Goal: Transaction & Acquisition: Purchase product/service

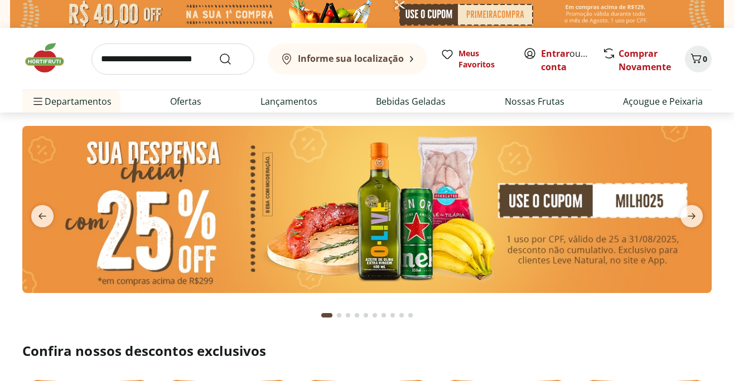
click at [272, 186] on img at bounding box center [366, 209] width 689 height 167
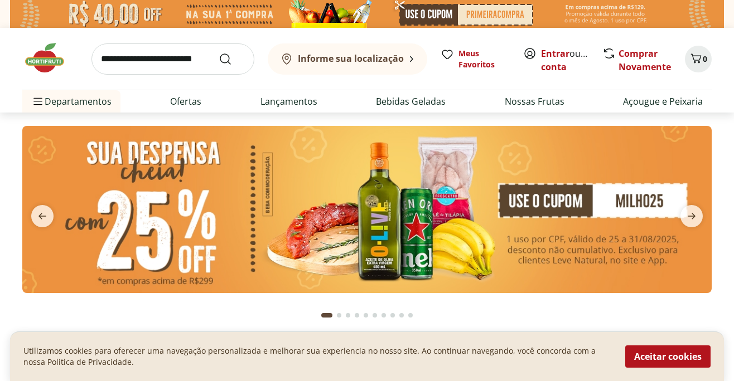
drag, startPoint x: 651, startPoint y: 361, endPoint x: 647, endPoint y: 355, distance: 7.6
click at [651, 360] on button "Aceitar cookies" at bounding box center [667, 357] width 85 height 22
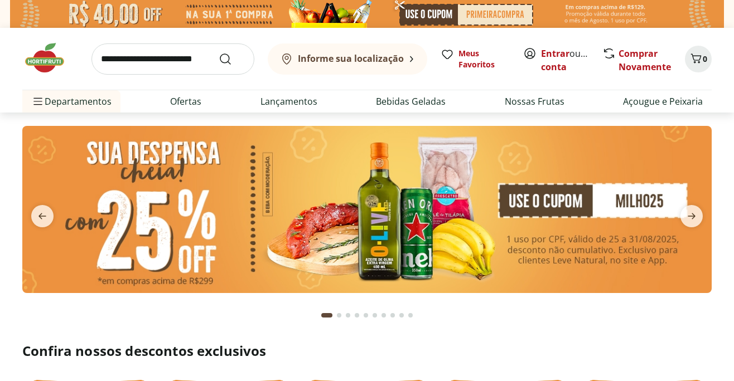
click at [391, 217] on img at bounding box center [366, 209] width 689 height 167
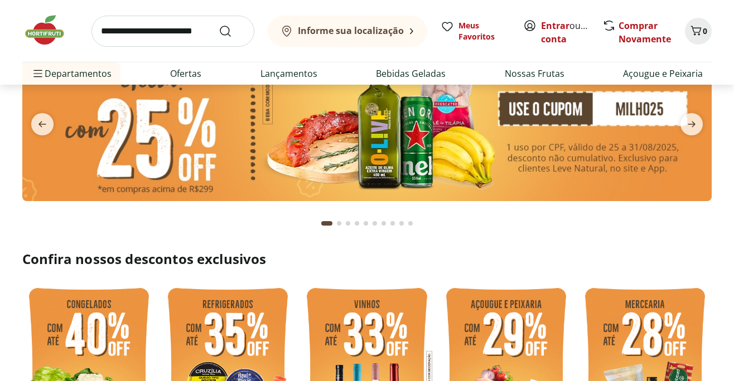
scroll to position [37, 0]
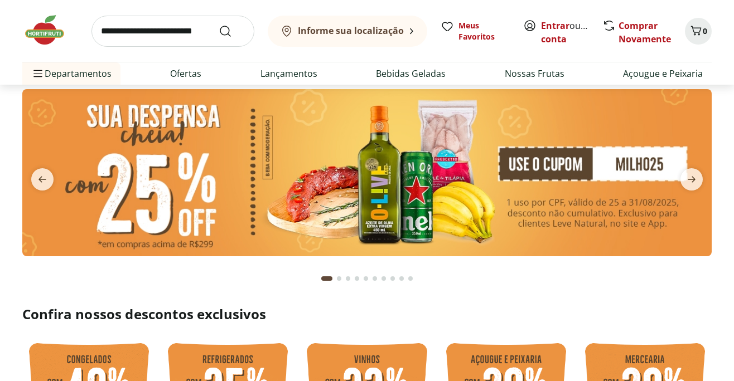
click at [370, 162] on img at bounding box center [366, 172] width 689 height 167
click at [373, 163] on img at bounding box center [366, 172] width 689 height 167
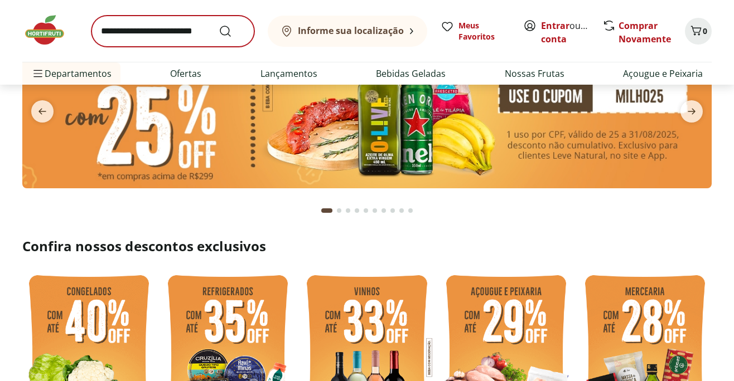
scroll to position [74, 0]
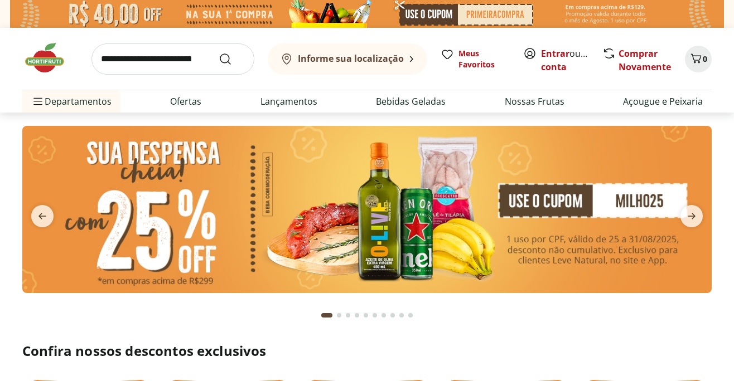
click at [411, 212] on img at bounding box center [366, 209] width 689 height 167
click at [689, 218] on icon "next" at bounding box center [690, 216] width 13 height 13
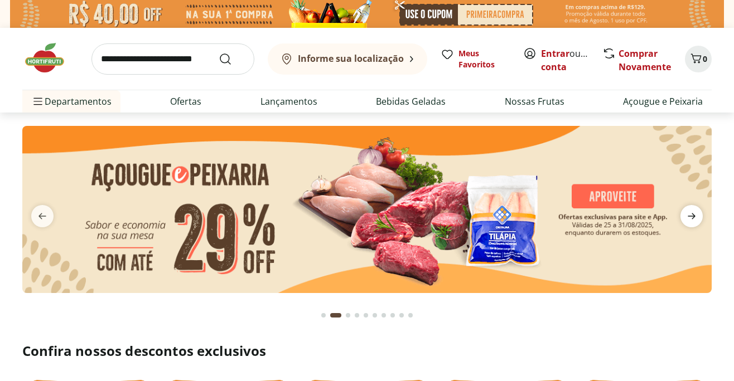
click at [689, 218] on icon "next" at bounding box center [690, 216] width 13 height 13
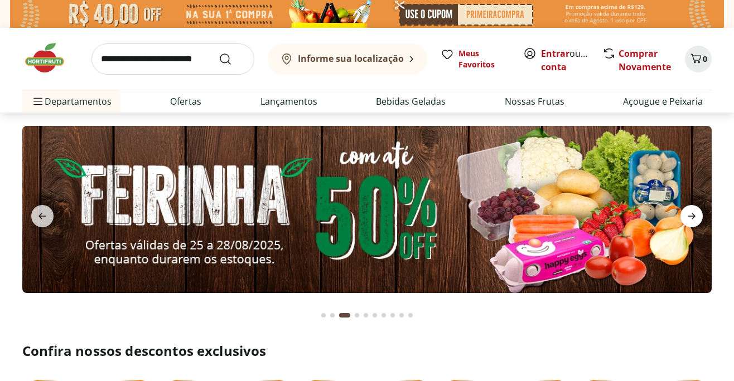
click at [689, 218] on icon "next" at bounding box center [690, 216] width 13 height 13
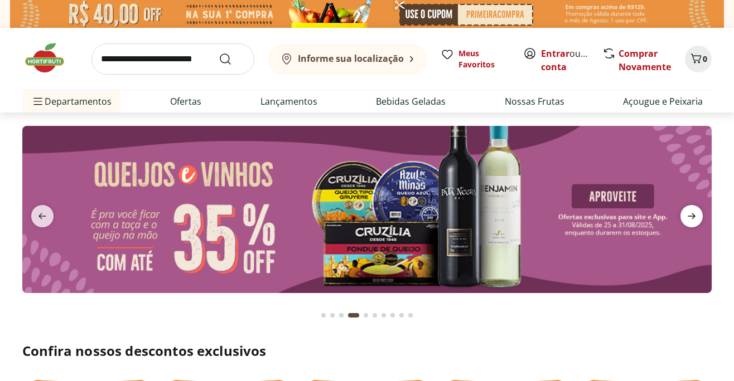
click at [687, 217] on icon "next" at bounding box center [690, 216] width 13 height 13
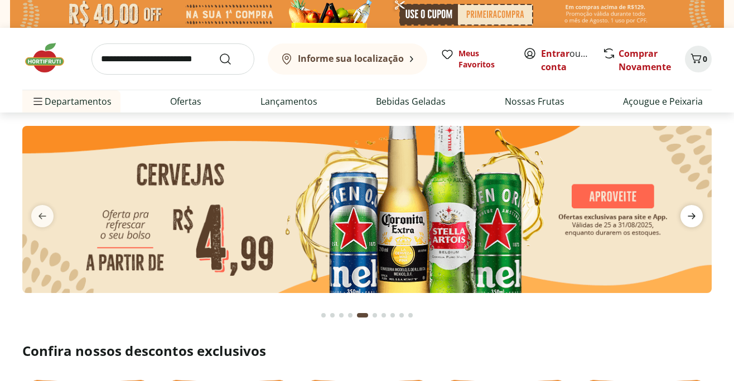
click at [687, 217] on icon "next" at bounding box center [690, 216] width 13 height 13
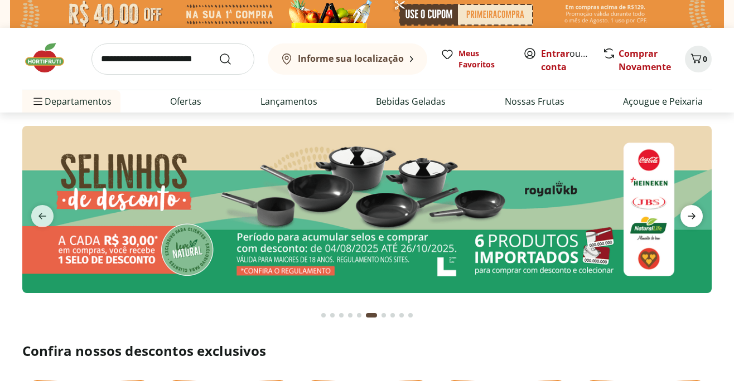
click at [687, 217] on icon "next" at bounding box center [690, 216] width 13 height 13
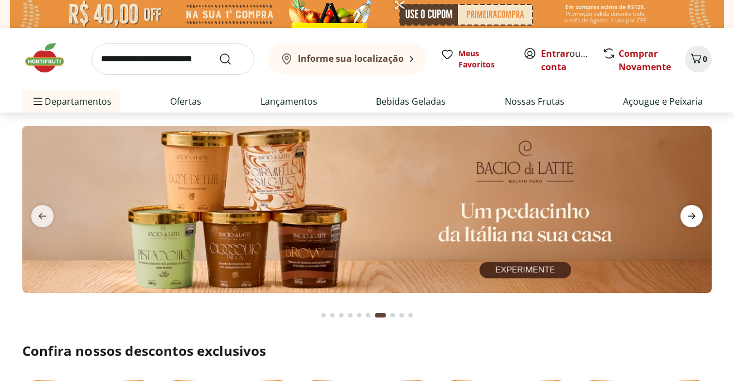
click at [687, 217] on icon "next" at bounding box center [690, 216] width 13 height 13
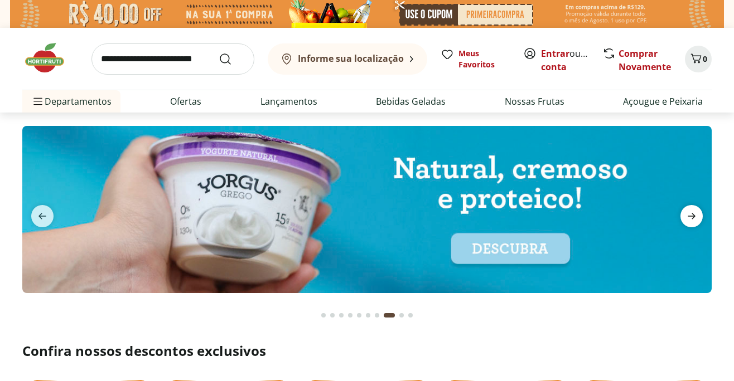
click at [686, 217] on icon "next" at bounding box center [690, 216] width 13 height 13
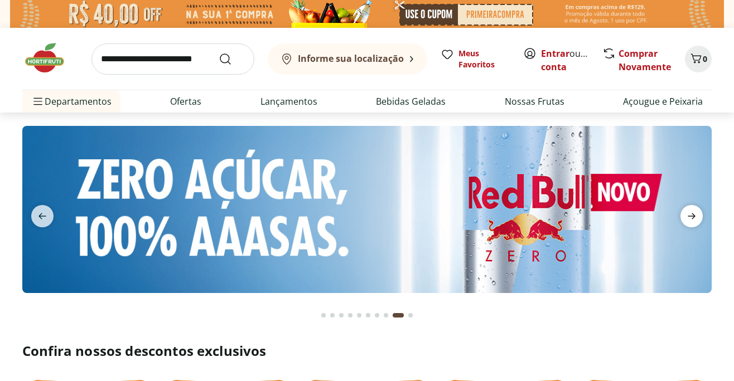
click at [685, 217] on icon "next" at bounding box center [690, 216] width 13 height 13
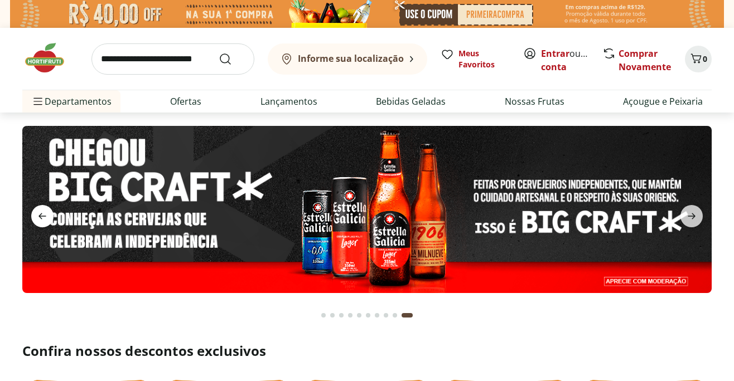
click at [39, 217] on icon "previous" at bounding box center [42, 216] width 13 height 13
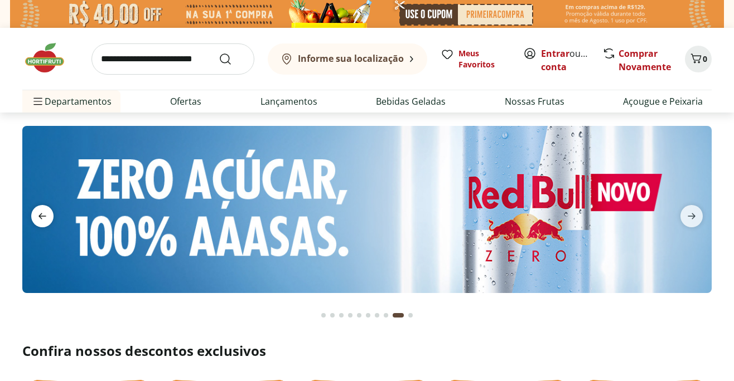
click at [39, 217] on icon "previous" at bounding box center [42, 216] width 8 height 6
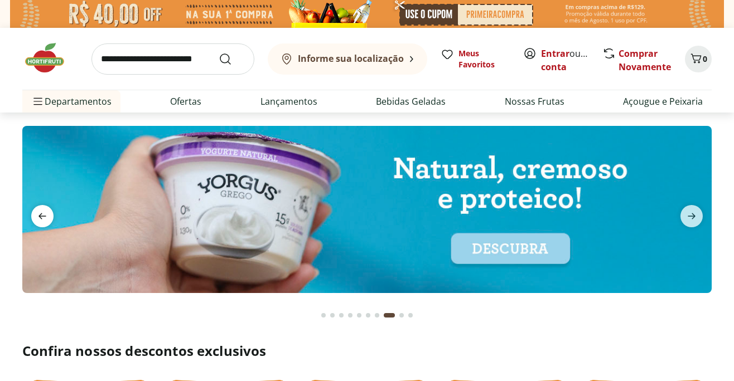
click at [39, 217] on icon "previous" at bounding box center [42, 216] width 8 height 6
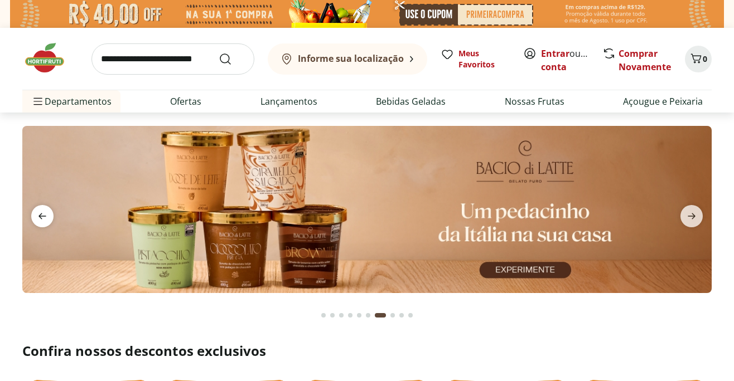
click at [39, 216] on icon "previous" at bounding box center [42, 216] width 8 height 6
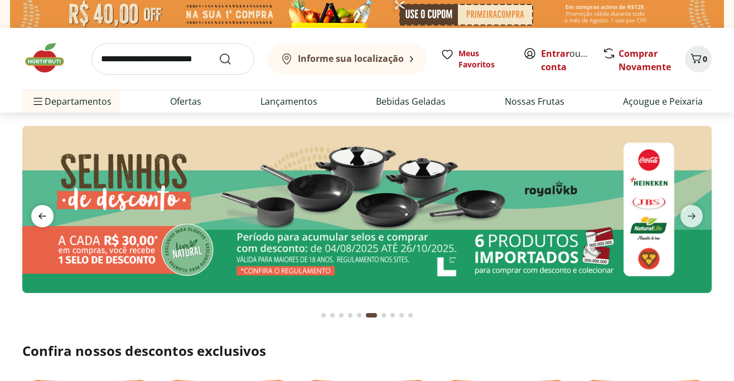
click at [39, 216] on icon "previous" at bounding box center [42, 216] width 8 height 6
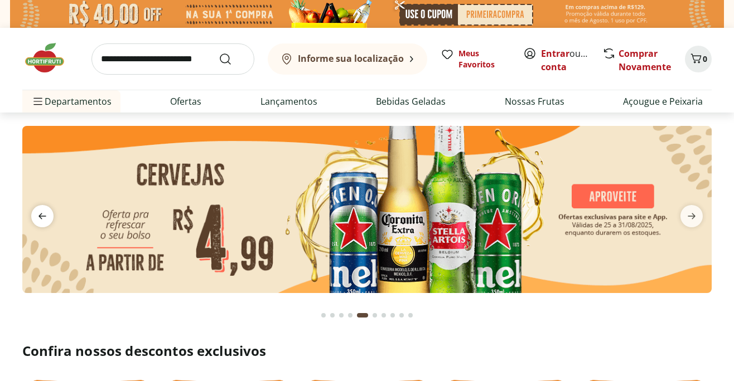
click at [39, 216] on icon "previous" at bounding box center [42, 216] width 8 height 6
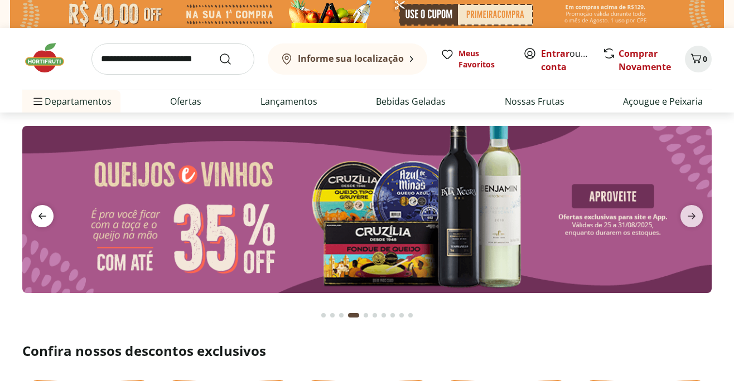
click at [39, 216] on icon "previous" at bounding box center [42, 216] width 8 height 6
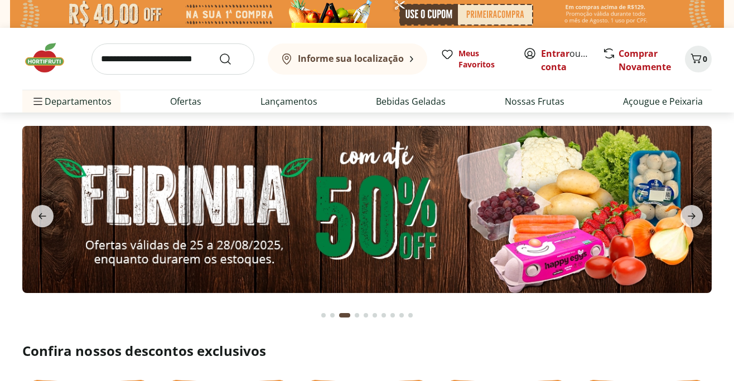
click at [330, 182] on img at bounding box center [366, 209] width 689 height 167
select select "**********"
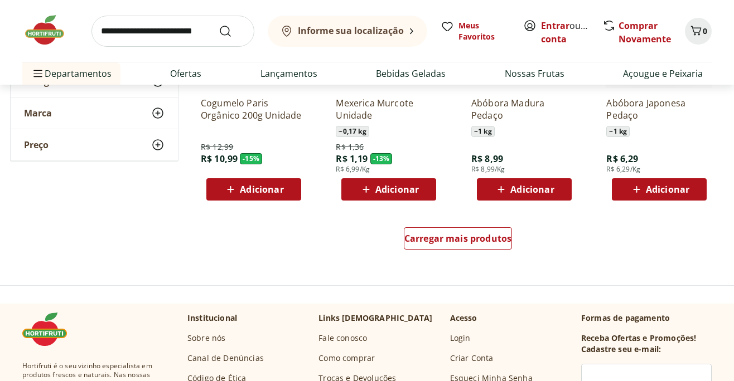
scroll to position [706, 0]
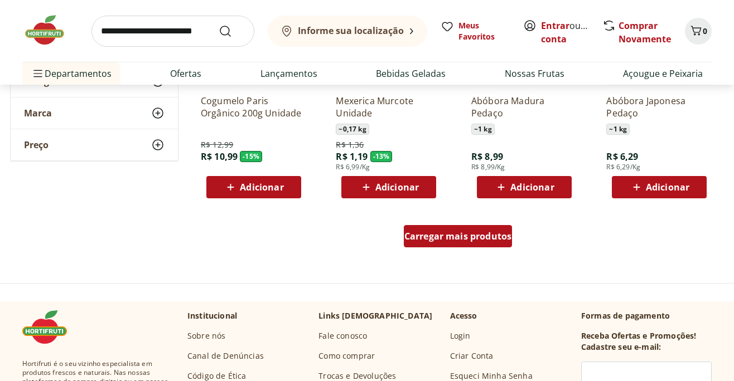
click at [451, 238] on span "Carregar mais produtos" at bounding box center [458, 236] width 108 height 9
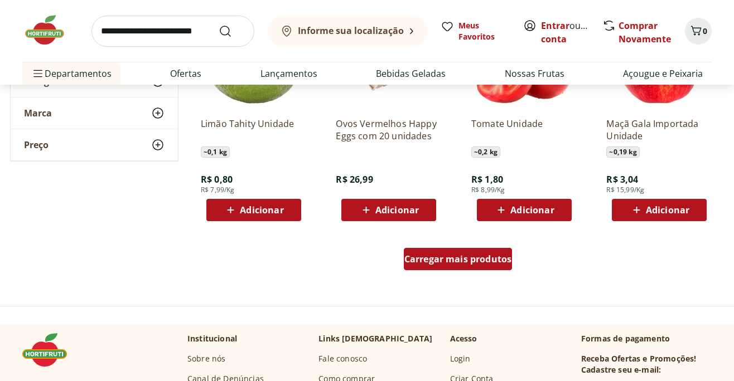
scroll to position [1412, 0]
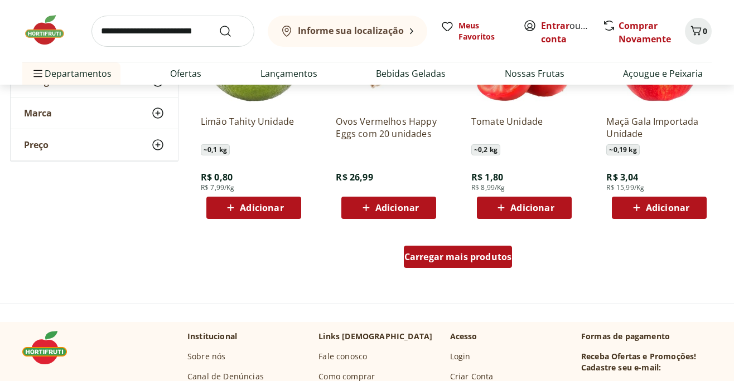
click at [454, 255] on span "Carregar mais produtos" at bounding box center [458, 256] width 108 height 9
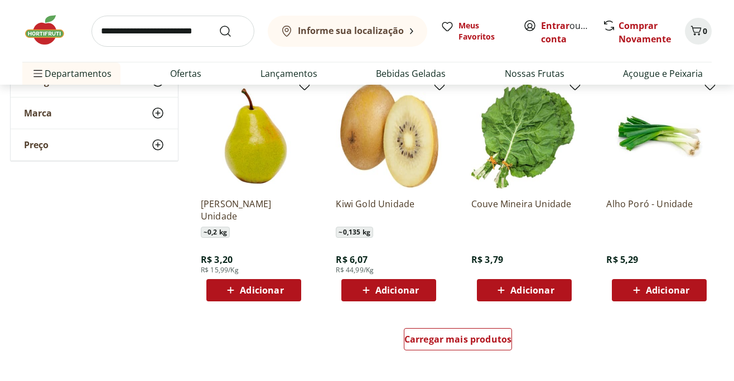
scroll to position [2118, 0]
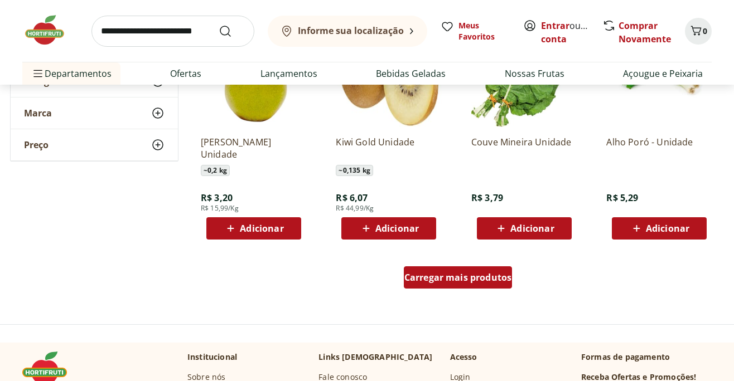
click at [466, 273] on span "Carregar mais produtos" at bounding box center [458, 277] width 108 height 9
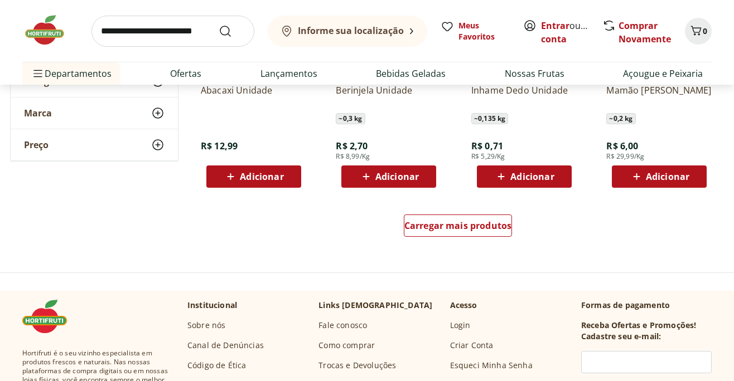
scroll to position [2898, 0]
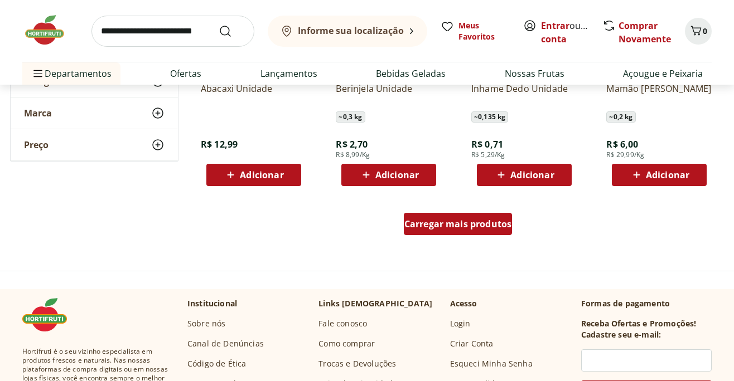
click at [448, 225] on span "Carregar mais produtos" at bounding box center [458, 224] width 108 height 9
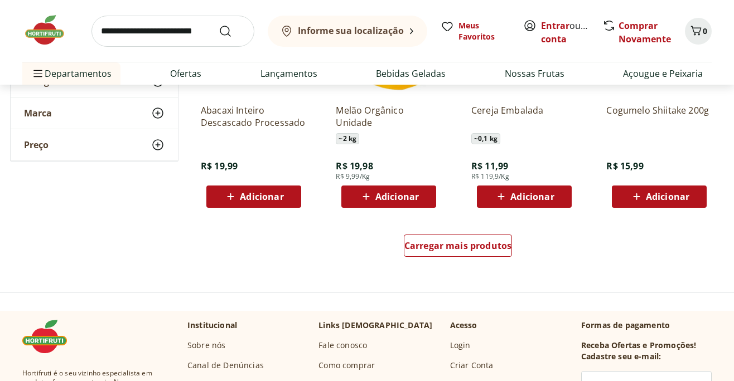
scroll to position [3604, 0]
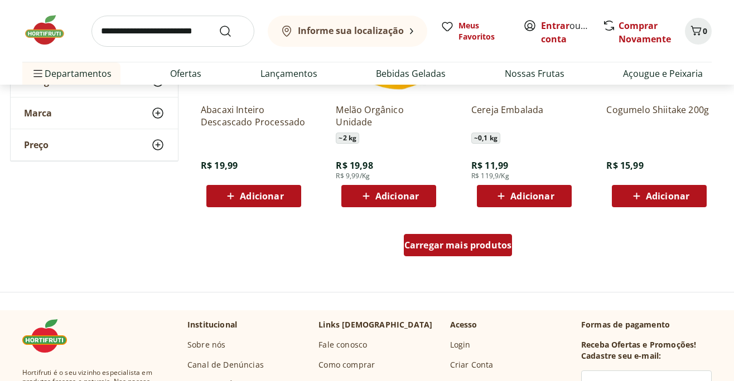
click at [458, 249] on span "Carregar mais produtos" at bounding box center [458, 245] width 108 height 9
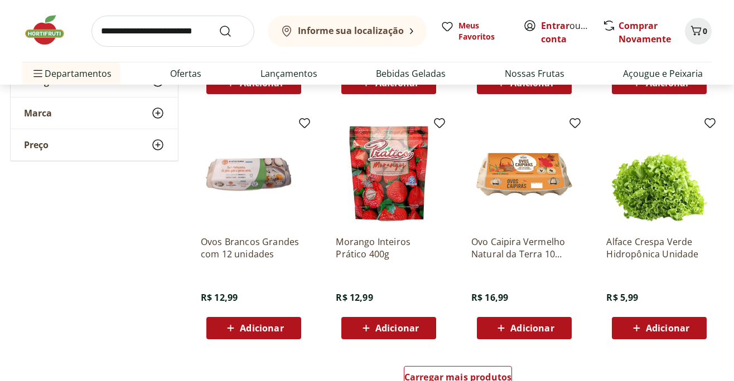
scroll to position [4236, 0]
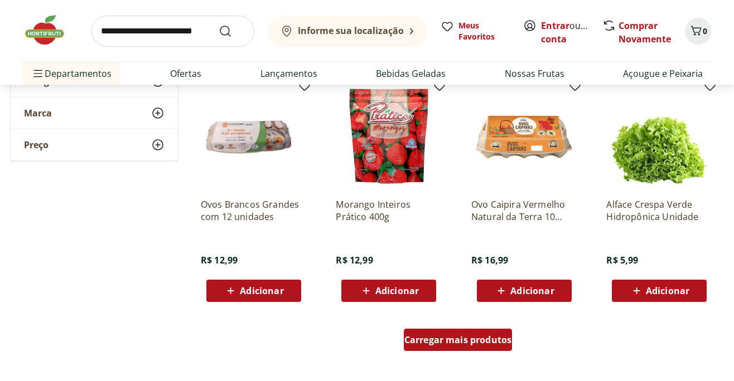
click at [466, 341] on span "Carregar mais produtos" at bounding box center [458, 340] width 108 height 9
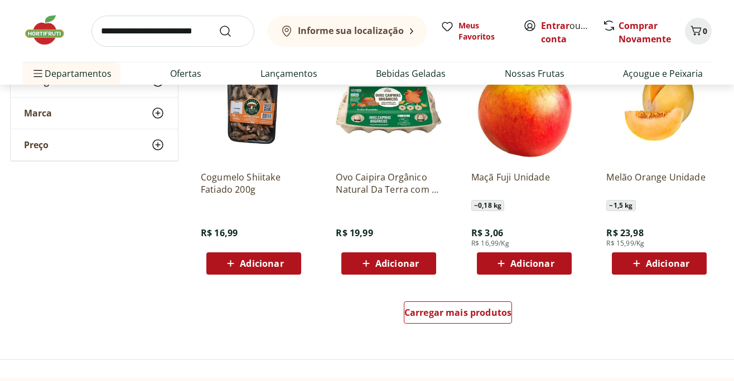
scroll to position [4979, 0]
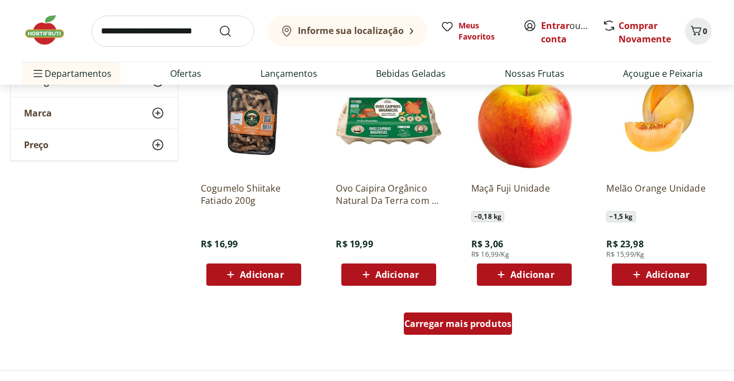
click at [442, 323] on span "Carregar mais produtos" at bounding box center [458, 323] width 108 height 9
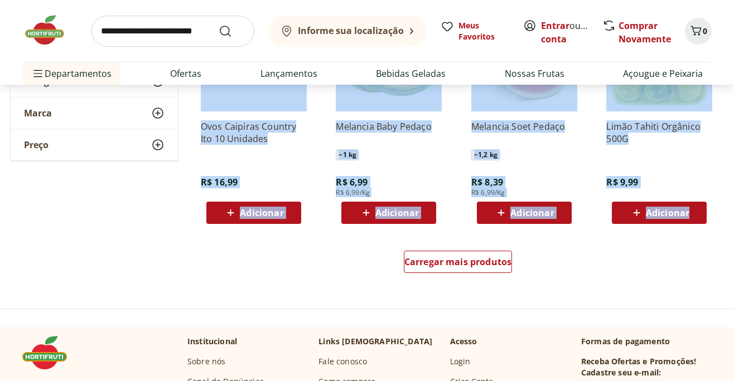
scroll to position [5760, 0]
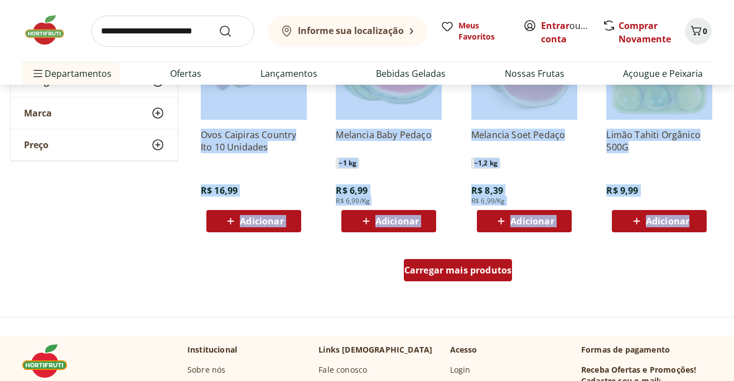
click at [478, 276] on div "Carregar mais produtos" at bounding box center [458, 270] width 109 height 22
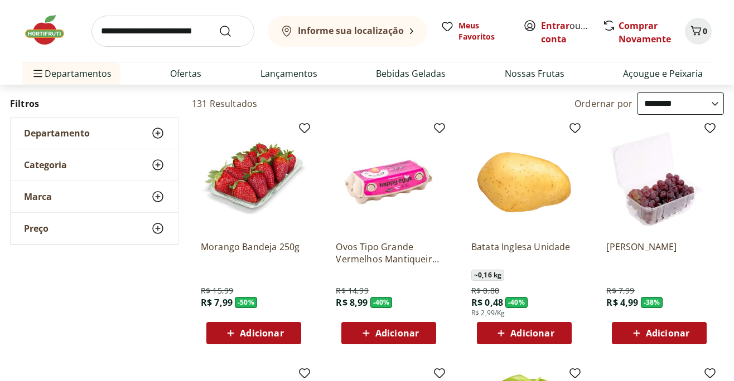
scroll to position [37, 0]
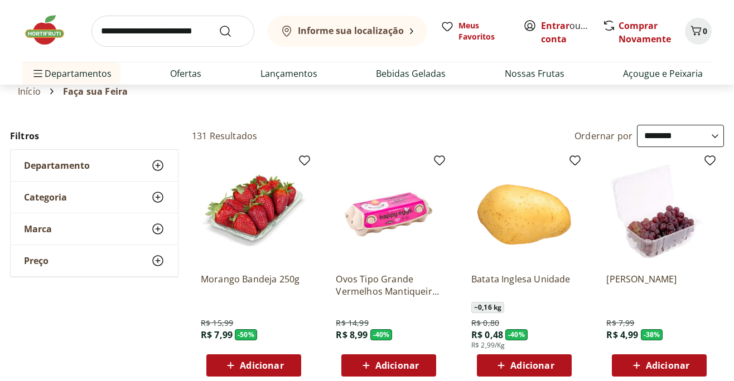
click at [381, 218] on img at bounding box center [389, 211] width 106 height 106
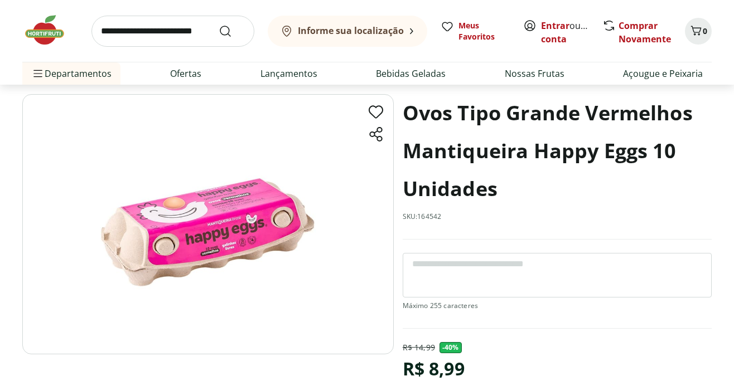
scroll to position [37, 0]
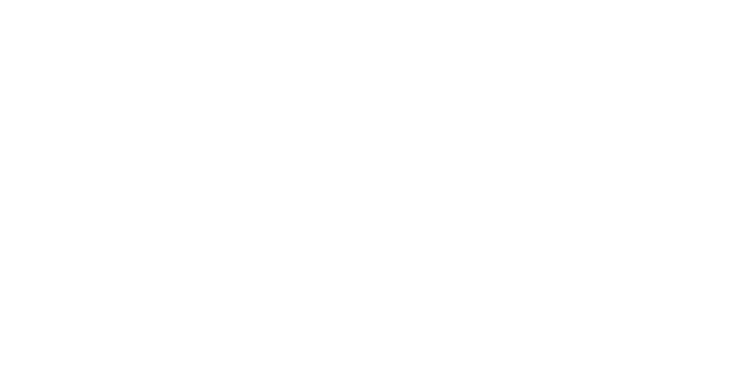
select select "**********"
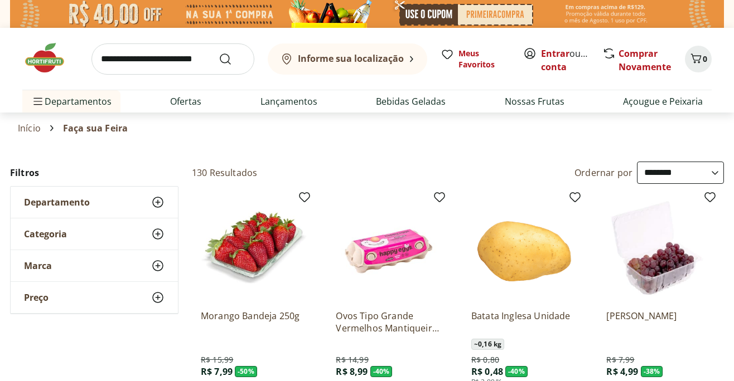
click at [32, 57] on img at bounding box center [50, 57] width 56 height 33
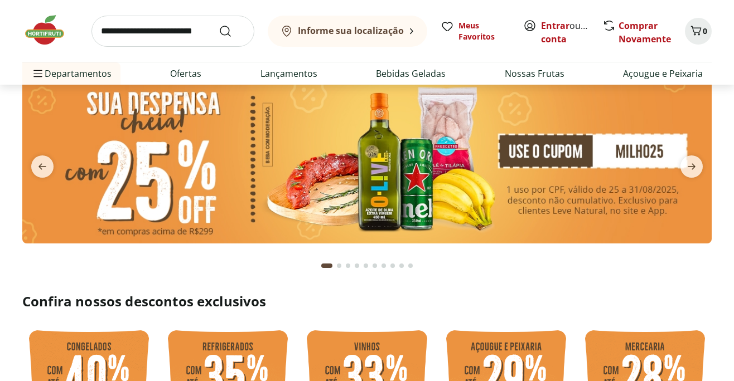
scroll to position [37, 0]
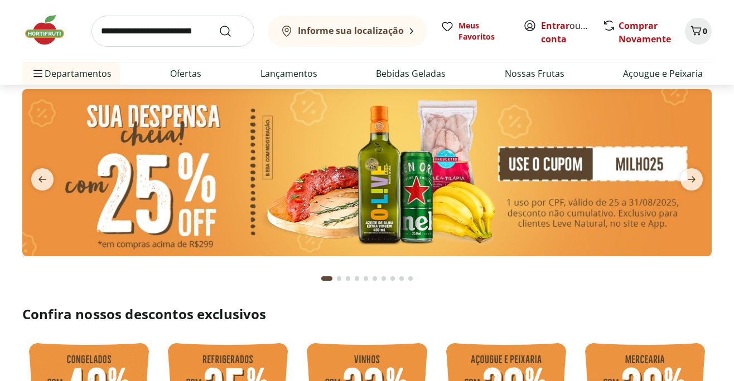
click at [373, 150] on img at bounding box center [366, 172] width 689 height 167
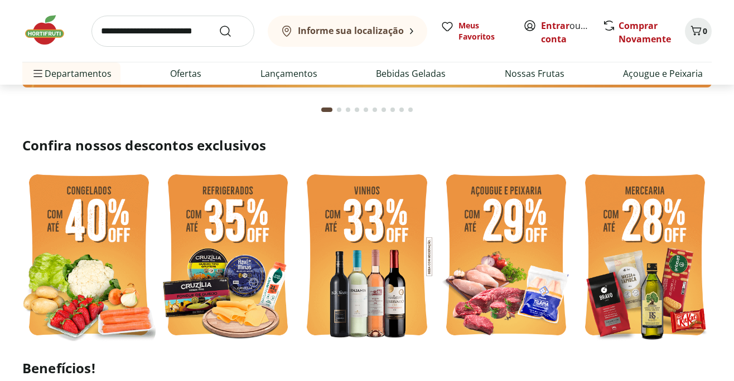
scroll to position [223, 0]
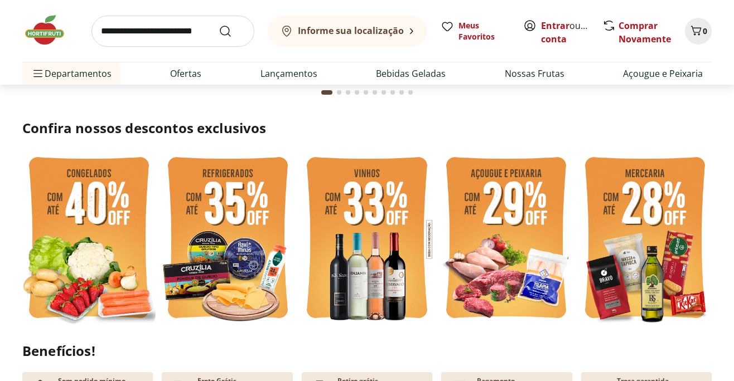
click at [629, 222] on img at bounding box center [644, 239] width 133 height 178
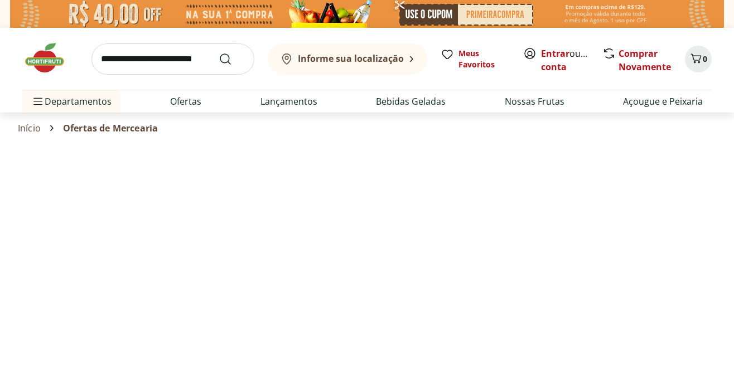
select select "**********"
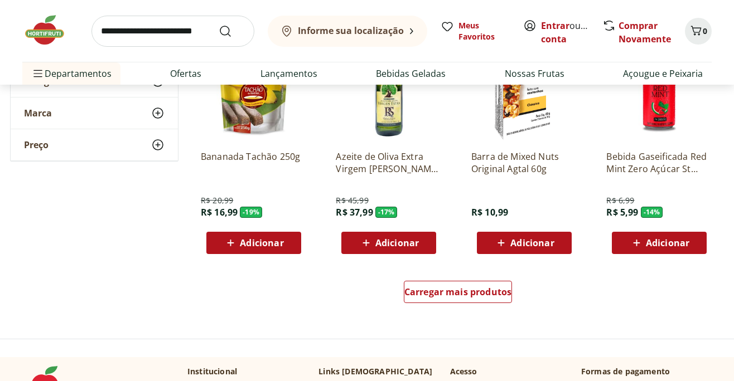
scroll to position [669, 0]
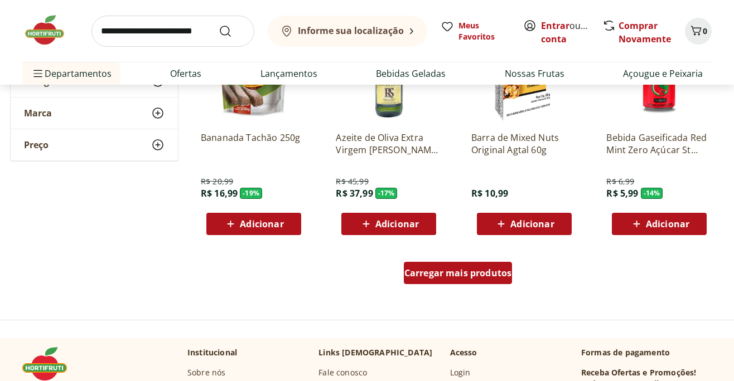
click at [455, 278] on span "Carregar mais produtos" at bounding box center [458, 273] width 108 height 9
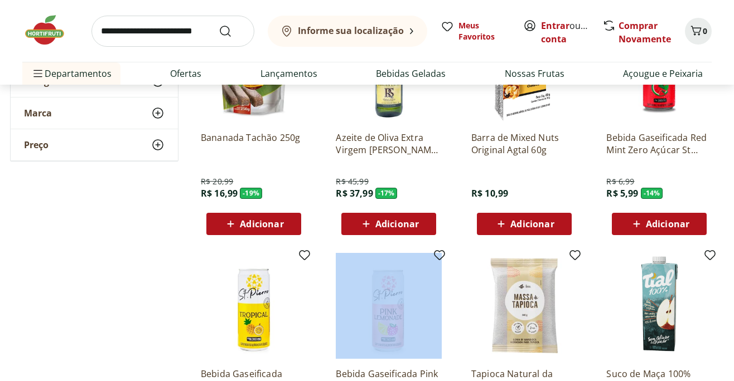
click at [54, 29] on img at bounding box center [50, 29] width 56 height 33
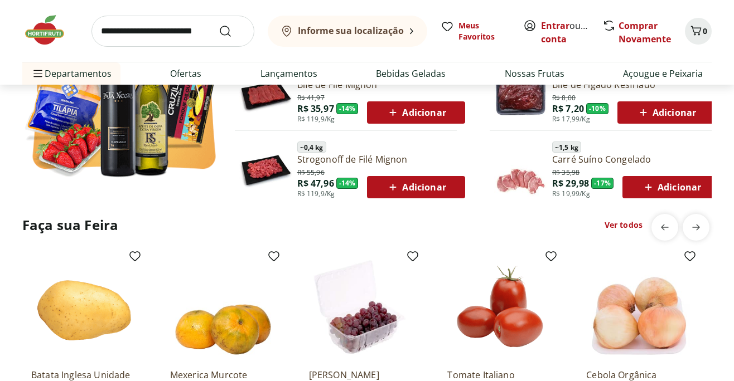
scroll to position [743, 0]
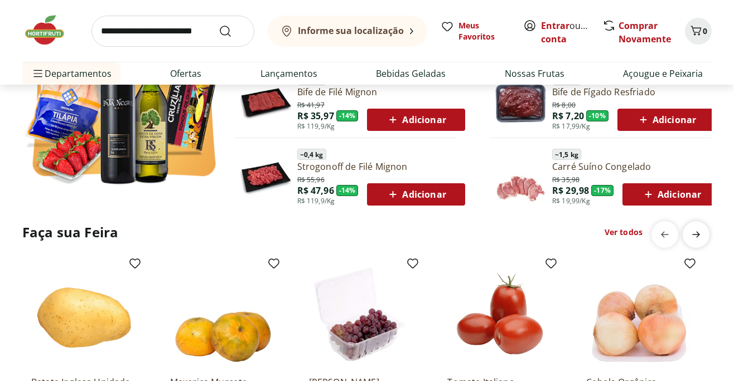
click at [698, 235] on icon "next" at bounding box center [696, 235] width 8 height 6
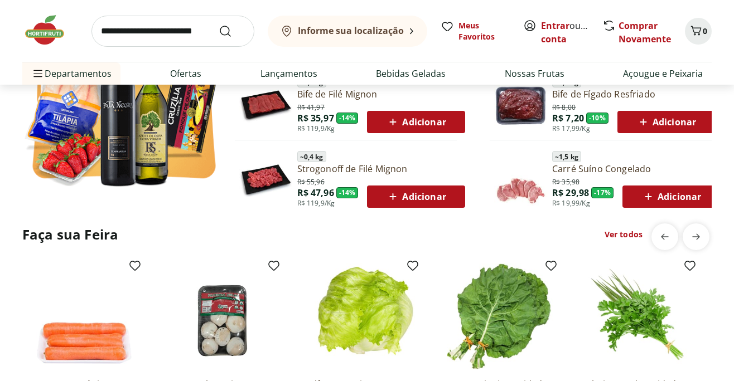
scroll to position [706, 0]
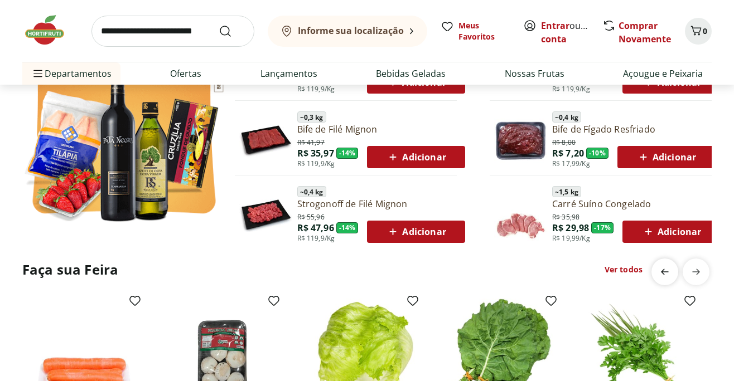
click at [661, 276] on icon "previous" at bounding box center [664, 271] width 13 height 13
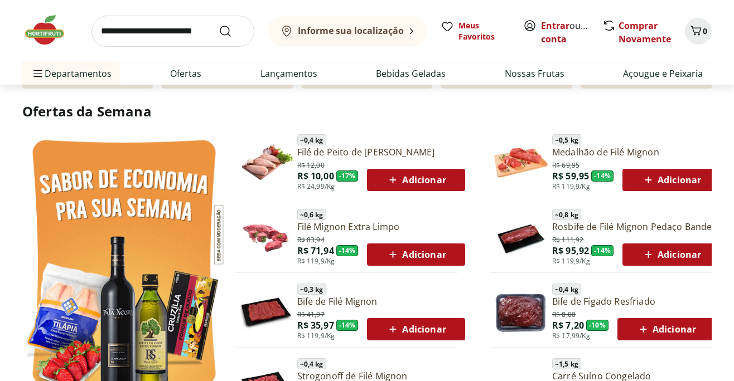
scroll to position [520, 0]
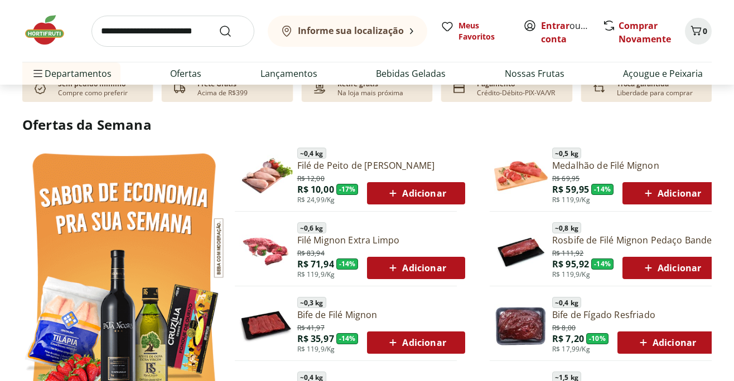
click at [161, 249] on img at bounding box center [123, 278] width 203 height 271
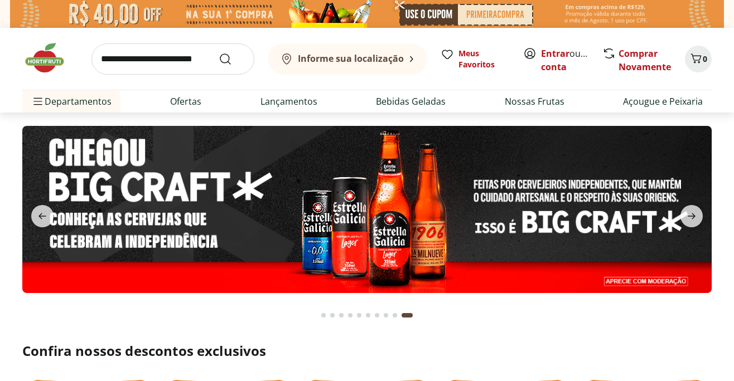
select select "**********"
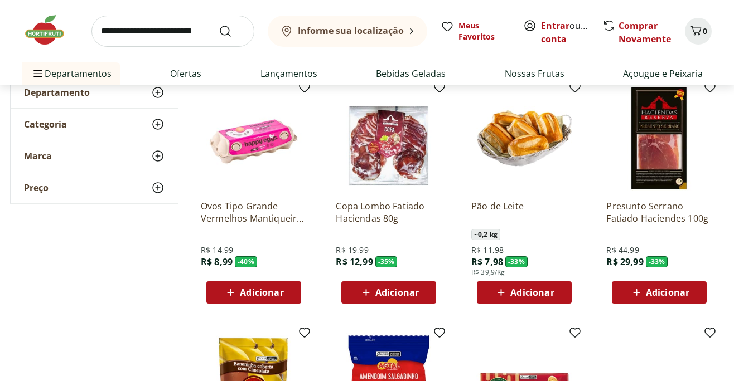
scroll to position [74, 0]
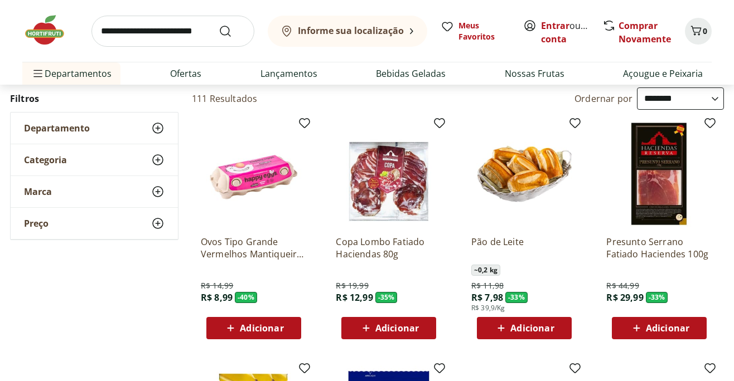
click at [257, 245] on p "Ovos Tipo Grande Vermelhos Mantiqueira Happy Eggs 10 Unidades" at bounding box center [254, 248] width 106 height 25
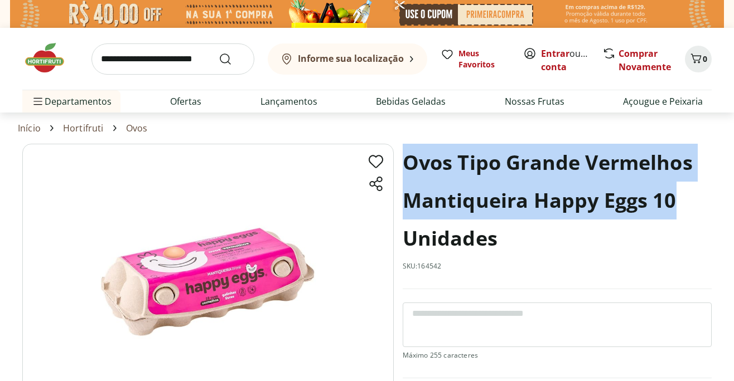
drag, startPoint x: 406, startPoint y: 165, endPoint x: 677, endPoint y: 204, distance: 273.1
click at [677, 204] on h1 "Ovos Tipo Grande Vermelhos Mantiqueira Happy Eggs 10 Unidades" at bounding box center [556, 201] width 309 height 114
copy h1 "Ovos Tipo Grande Vermelhos Mantiqueira Happy Eggs 10"
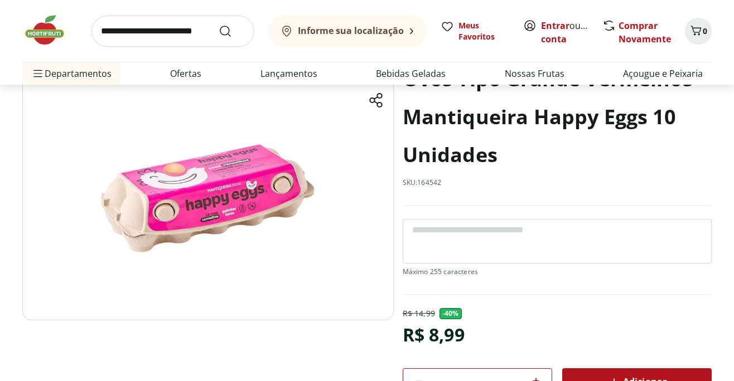
scroll to position [37, 0]
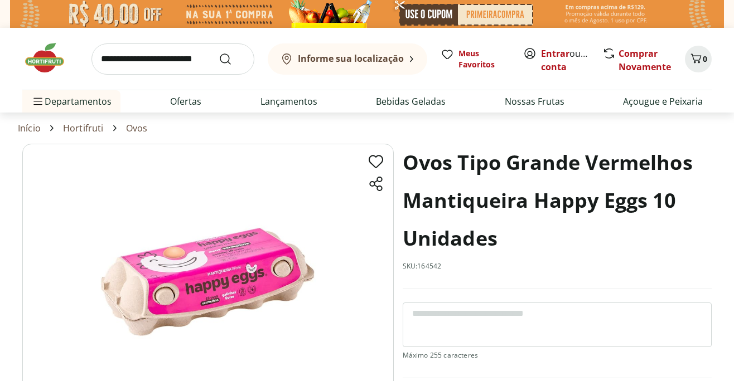
select select "**********"
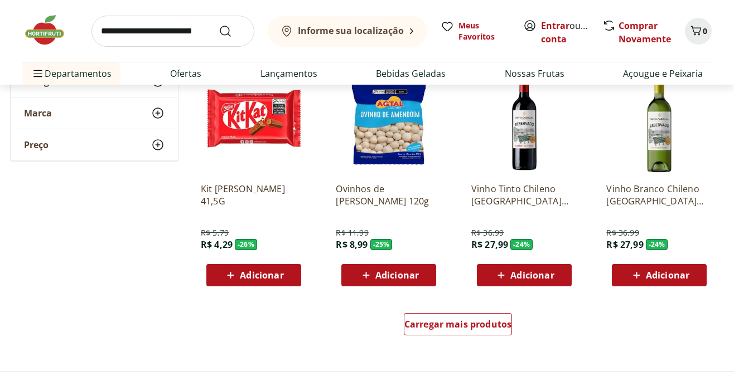
scroll to position [632, 0]
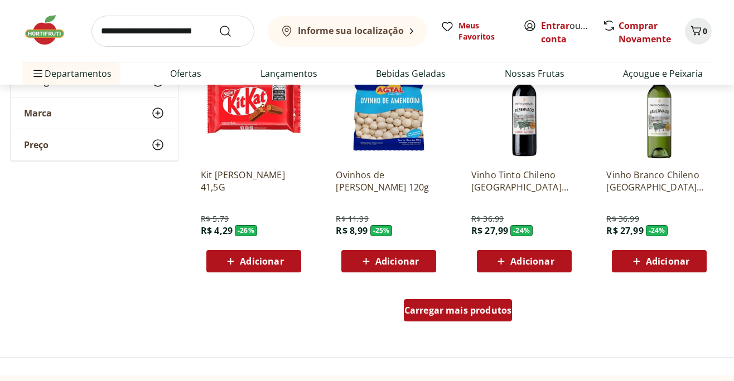
click at [464, 313] on span "Carregar mais produtos" at bounding box center [458, 310] width 108 height 9
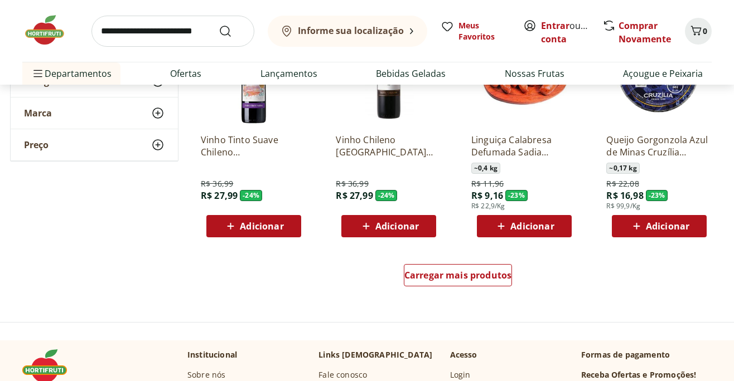
scroll to position [1412, 0]
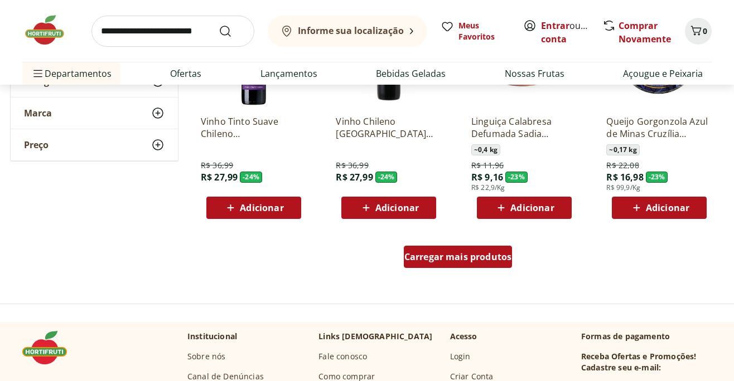
click at [449, 255] on span "Carregar mais produtos" at bounding box center [458, 256] width 108 height 9
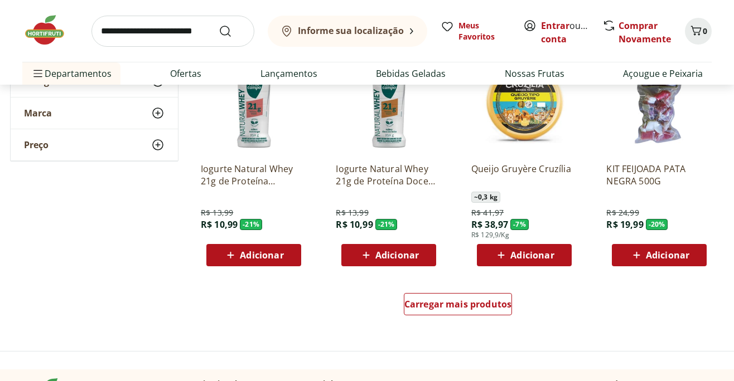
scroll to position [2118, 0]
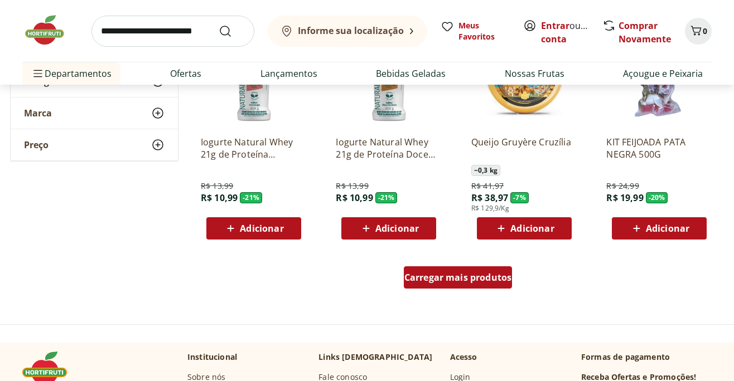
click at [485, 278] on span "Carregar mais produtos" at bounding box center [458, 277] width 108 height 9
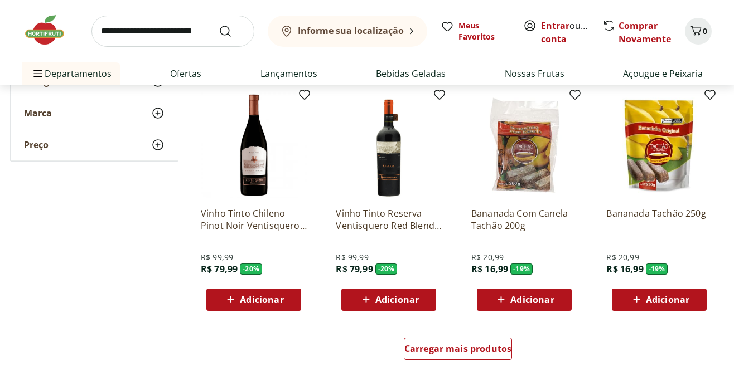
scroll to position [2787, 0]
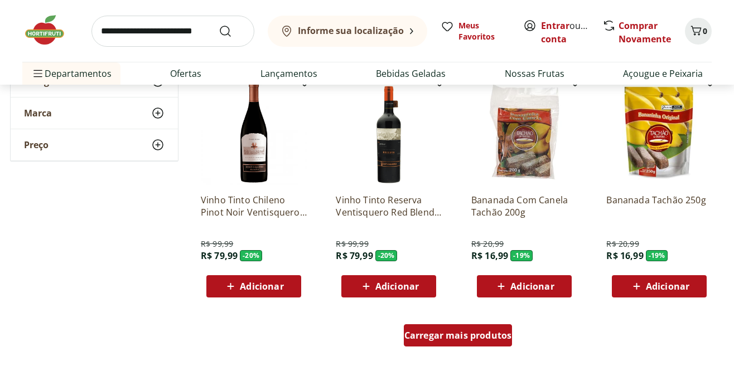
click at [475, 336] on span "Carregar mais produtos" at bounding box center [458, 335] width 108 height 9
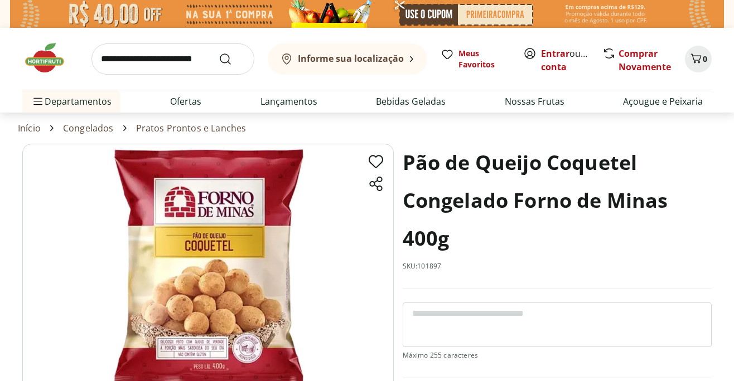
select select "**********"
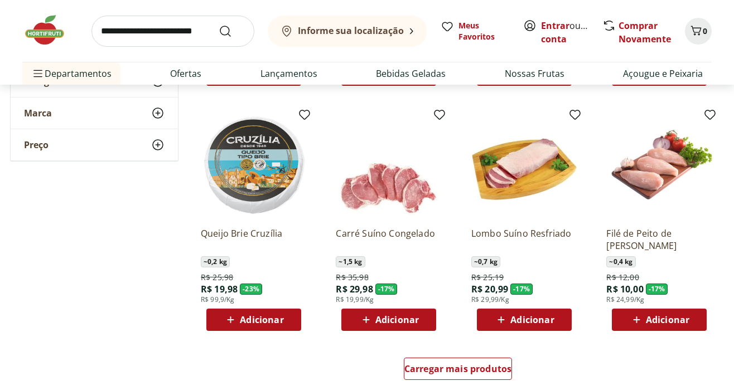
scroll to position [3493, 0]
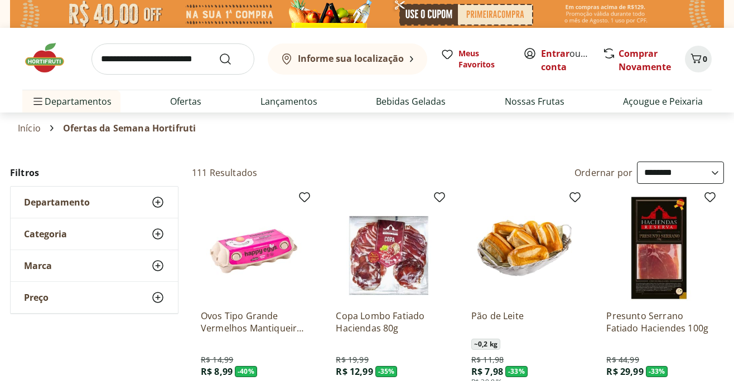
select select "**********"
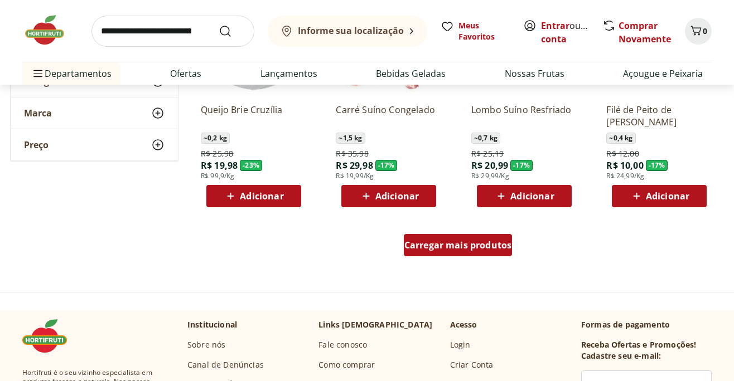
scroll to position [3604, 0]
click at [471, 244] on span "Carregar mais produtos" at bounding box center [458, 245] width 108 height 9
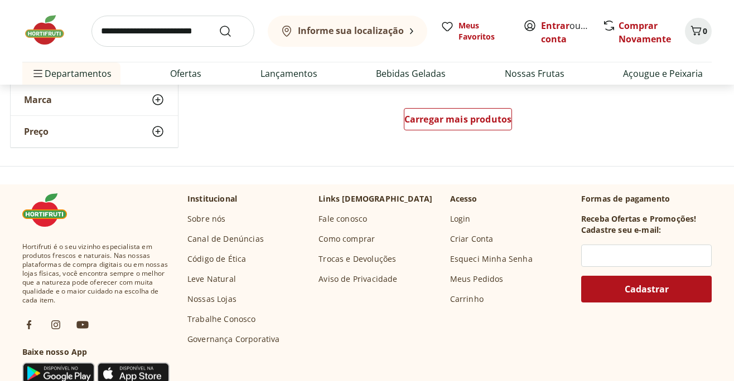
scroll to position [4459, 0]
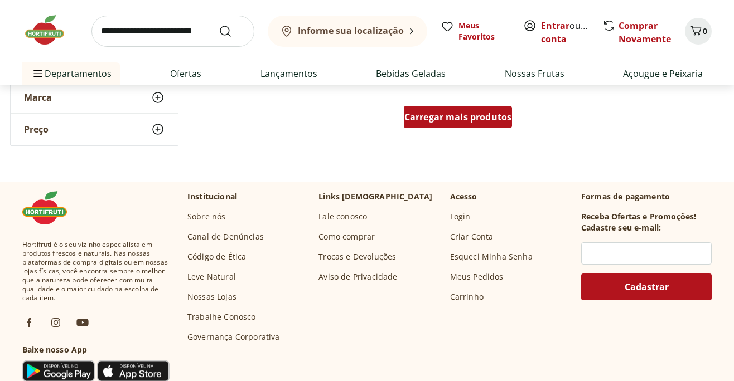
click at [462, 120] on span "Carregar mais produtos" at bounding box center [458, 117] width 108 height 9
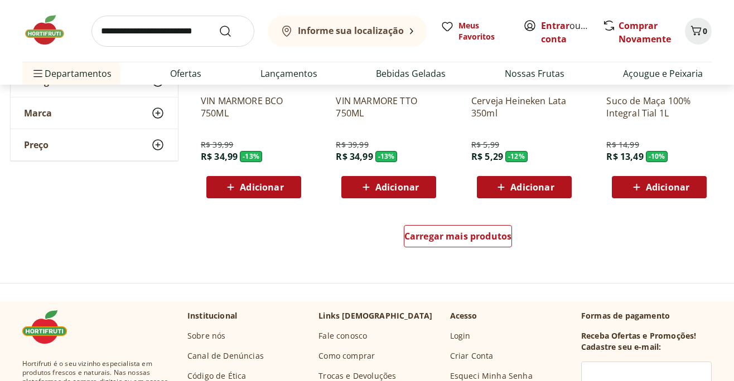
scroll to position [5091, 0]
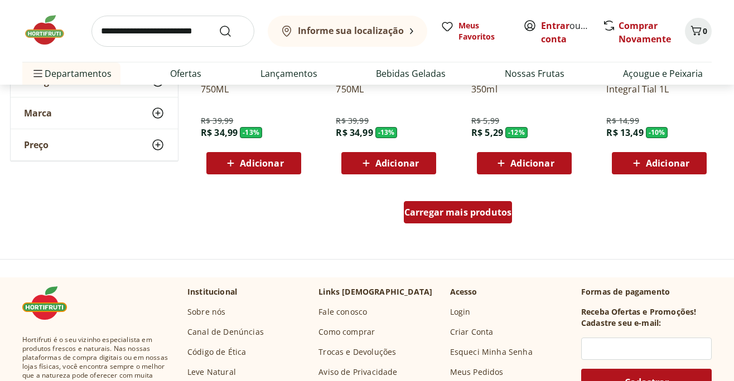
click at [469, 216] on span "Carregar mais produtos" at bounding box center [458, 212] width 108 height 9
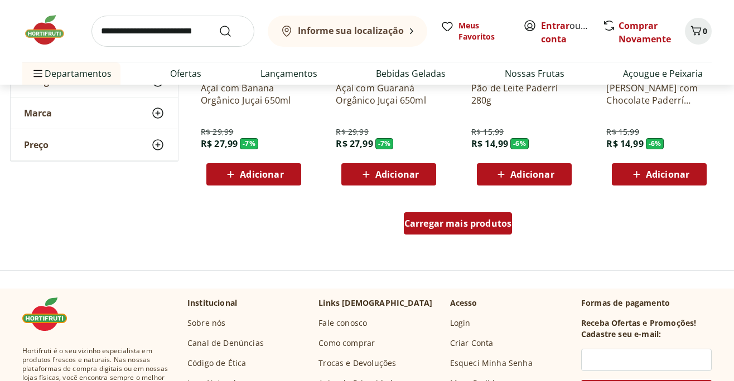
scroll to position [5834, 0]
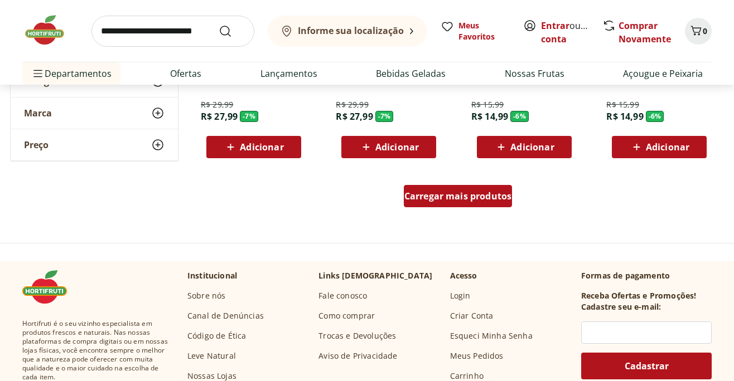
click at [474, 198] on span "Carregar mais produtos" at bounding box center [458, 196] width 108 height 9
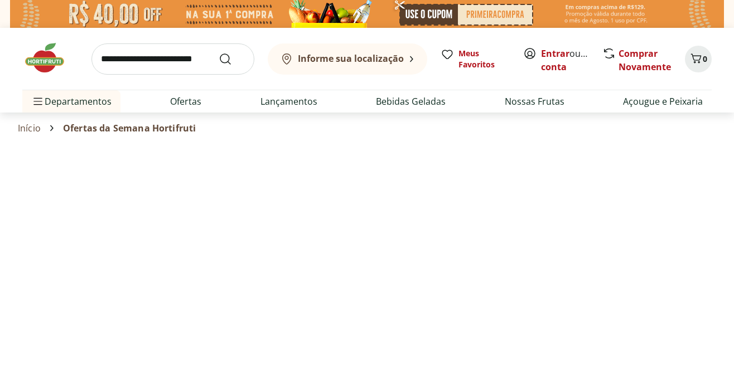
select select "**********"
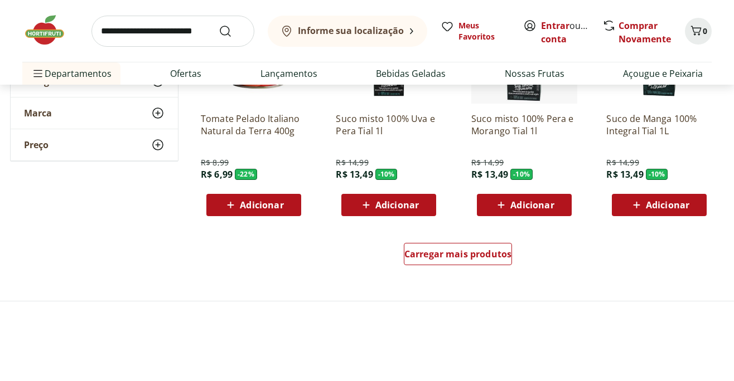
scroll to position [6540, 0]
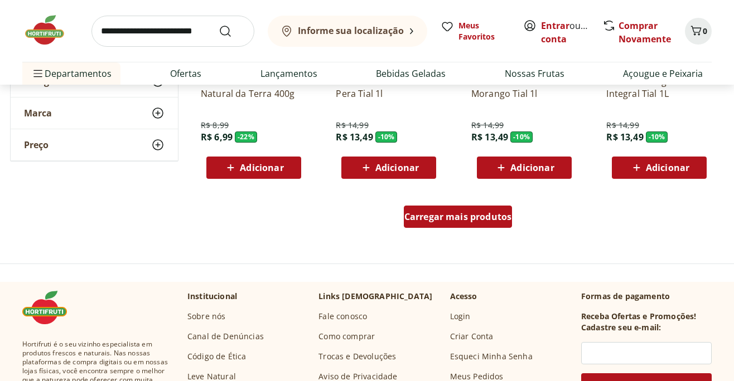
click at [458, 216] on span "Carregar mais produtos" at bounding box center [458, 216] width 108 height 9
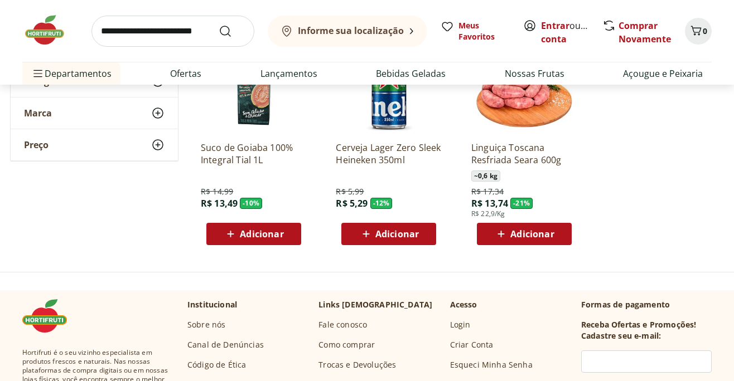
scroll to position [6763, 0]
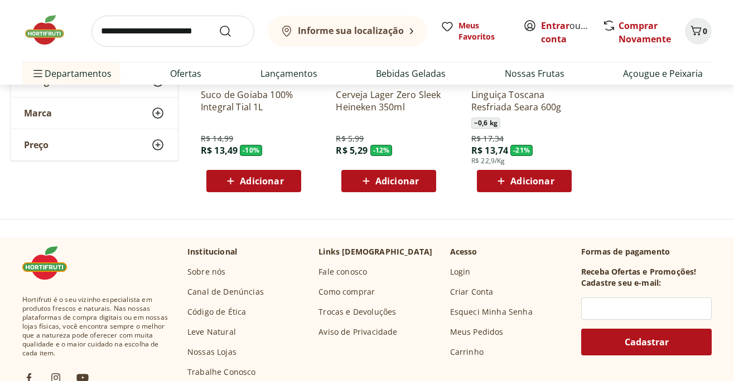
click at [46, 31] on img at bounding box center [50, 29] width 56 height 33
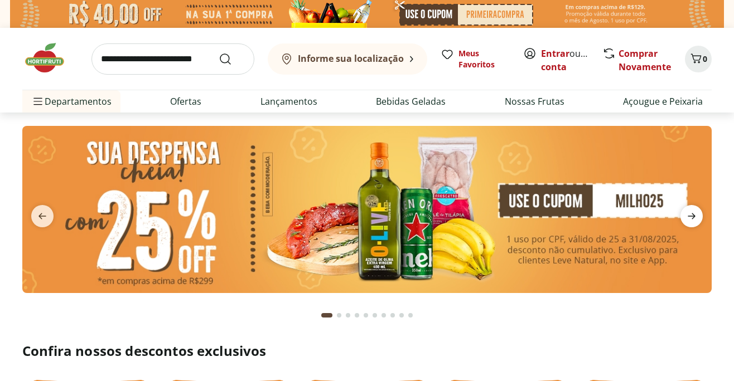
click at [694, 218] on icon "next" at bounding box center [690, 216] width 13 height 13
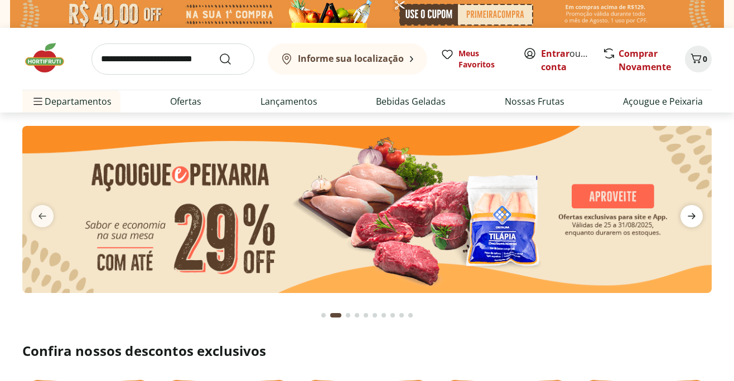
click at [690, 218] on icon "next" at bounding box center [690, 216] width 13 height 13
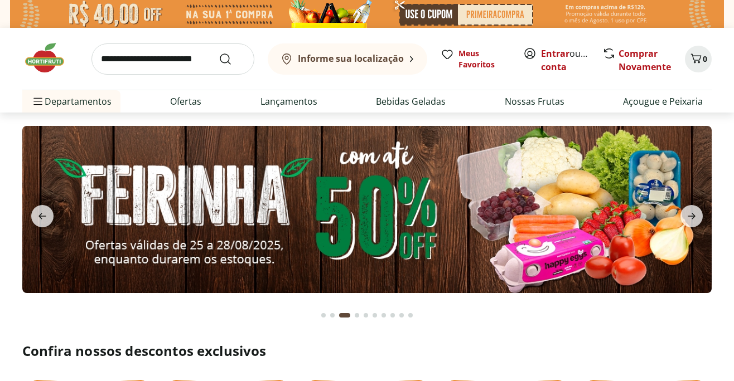
click at [344, 240] on img at bounding box center [366, 209] width 689 height 167
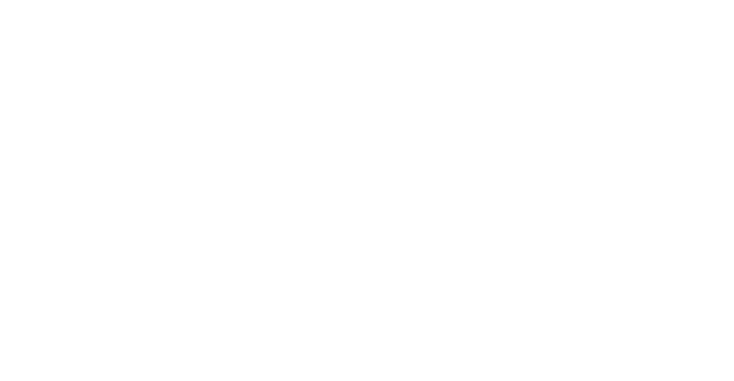
select select "**********"
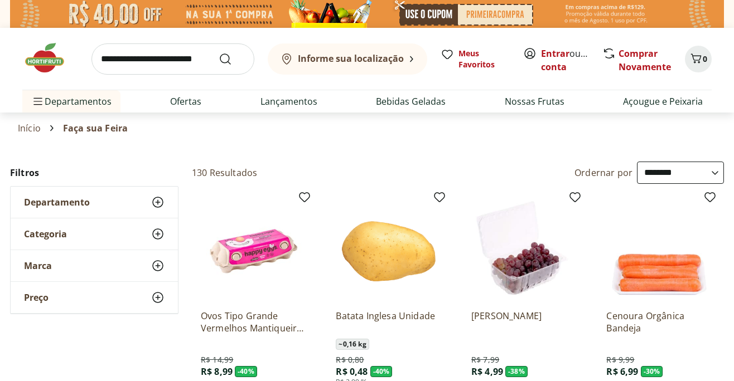
click at [668, 176] on select "**********" at bounding box center [680, 173] width 87 height 22
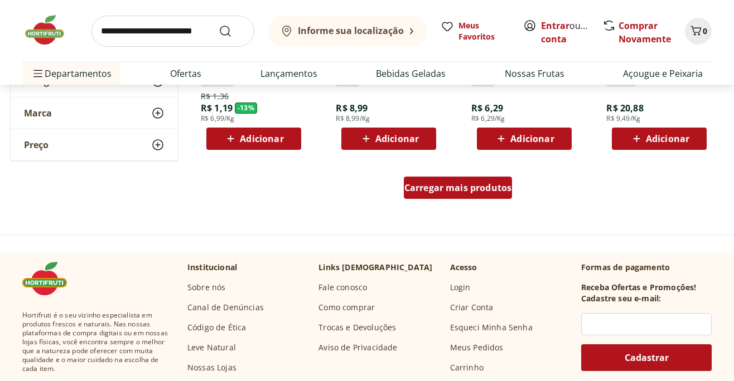
scroll to position [743, 0]
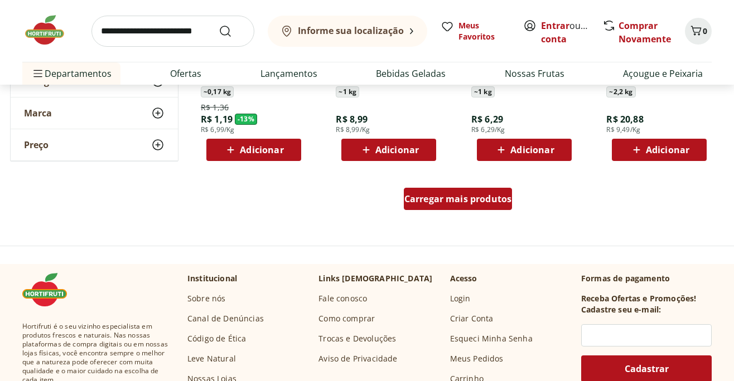
click at [456, 207] on div "Carregar mais produtos" at bounding box center [458, 199] width 109 height 22
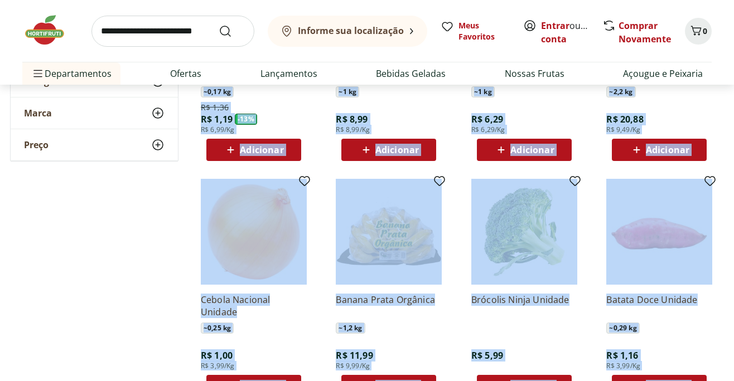
scroll to position [706, 0]
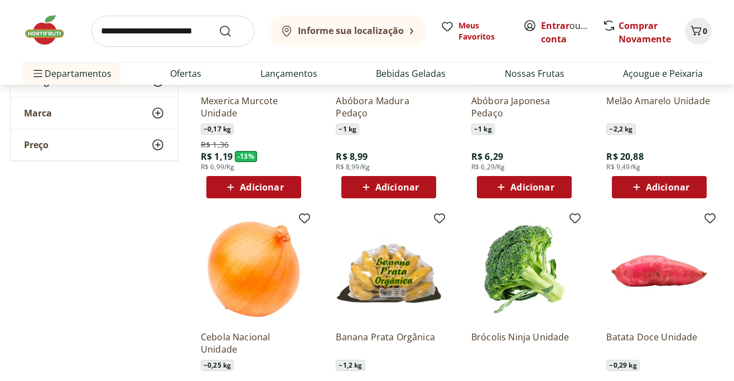
click at [100, 312] on div "**********" at bounding box center [366, 224] width 713 height 1536
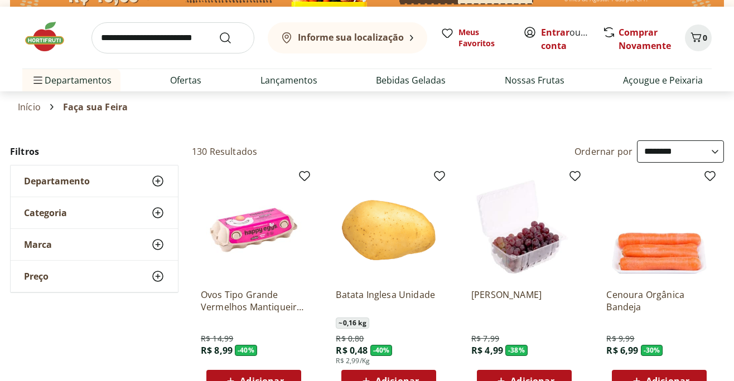
scroll to position [0, 0]
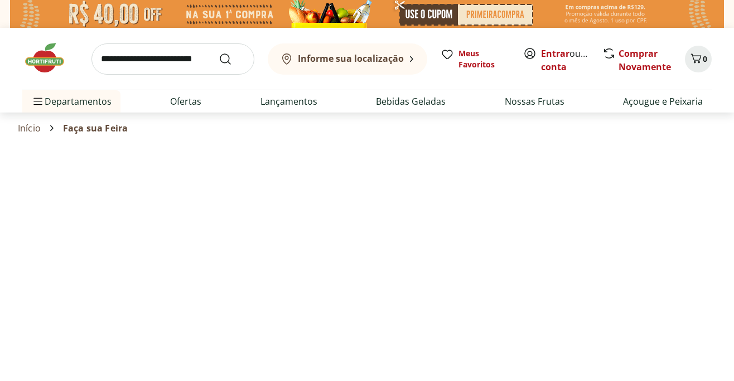
select select "**********"
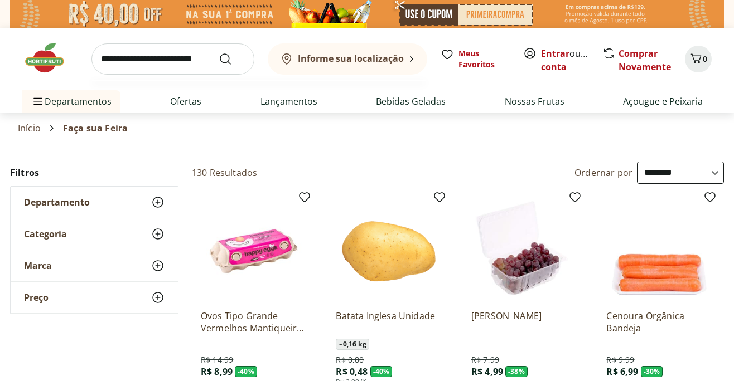
click at [113, 60] on input "search" at bounding box center [172, 58] width 163 height 31
type input "*******"
click at [218, 52] on button "Submit Search" at bounding box center [231, 58] width 27 height 13
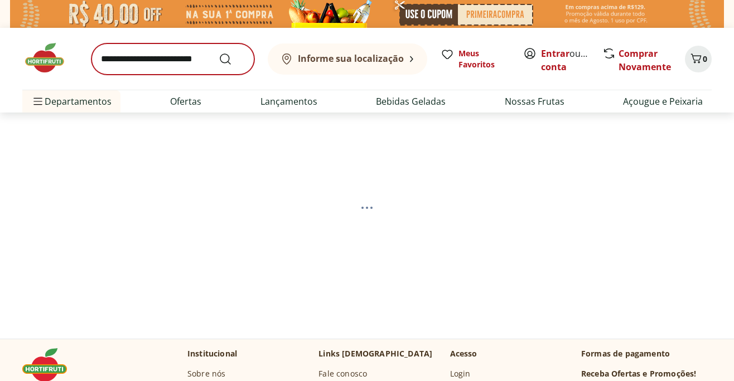
select select "**********"
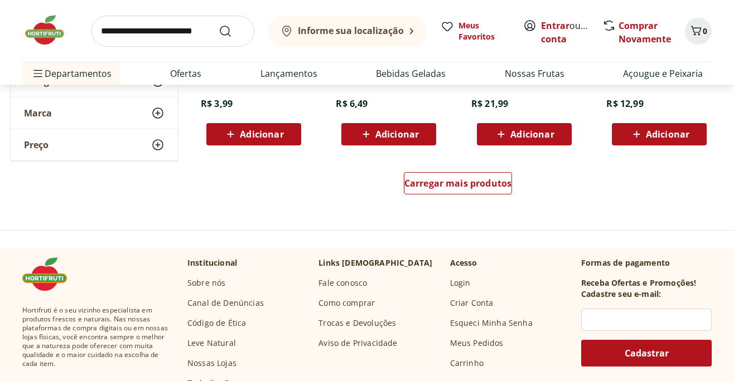
scroll to position [817, 0]
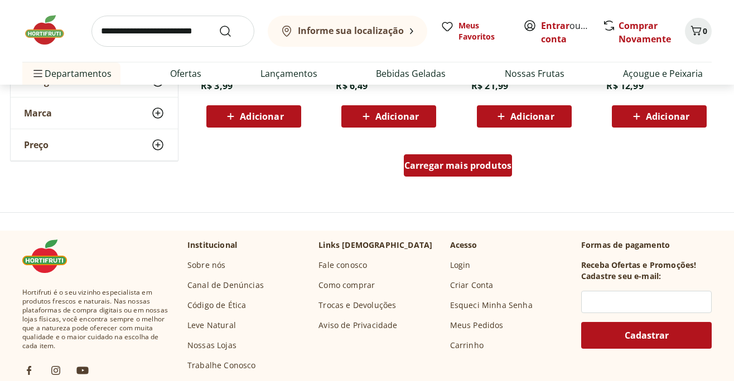
click at [433, 167] on span "Carregar mais produtos" at bounding box center [458, 165] width 108 height 9
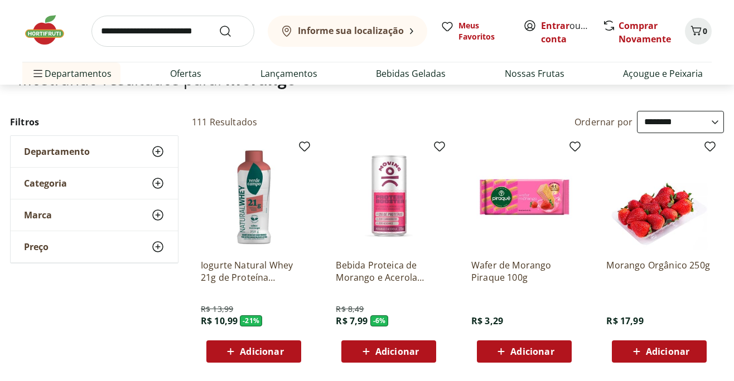
scroll to position [0, 0]
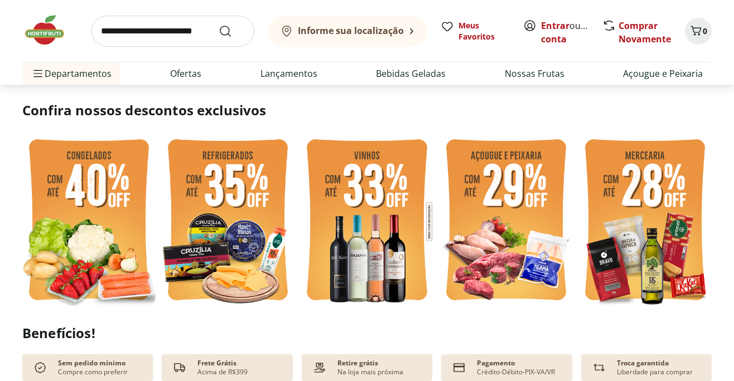
scroll to position [260, 0]
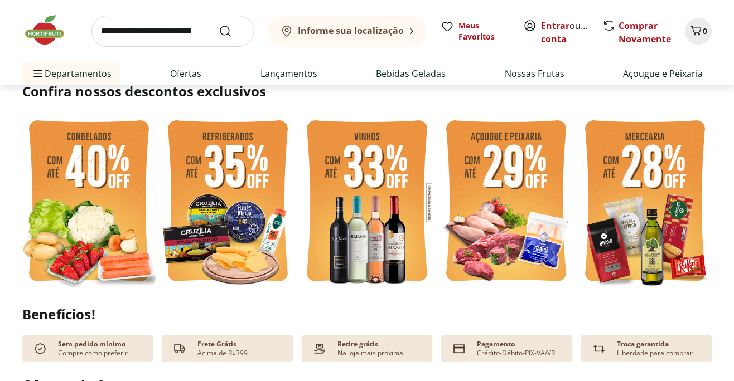
click at [90, 224] on img at bounding box center [88, 203] width 133 height 178
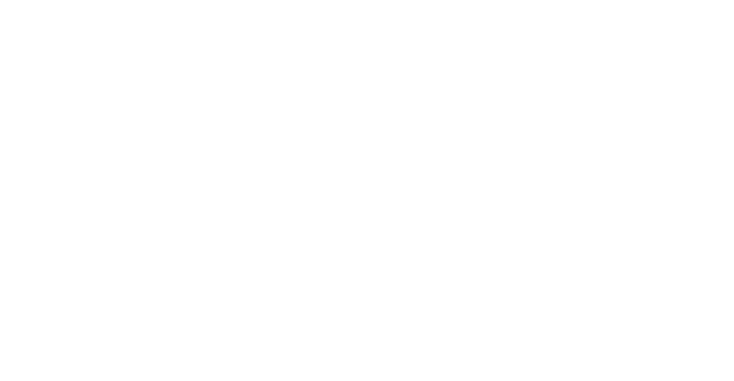
select select "**********"
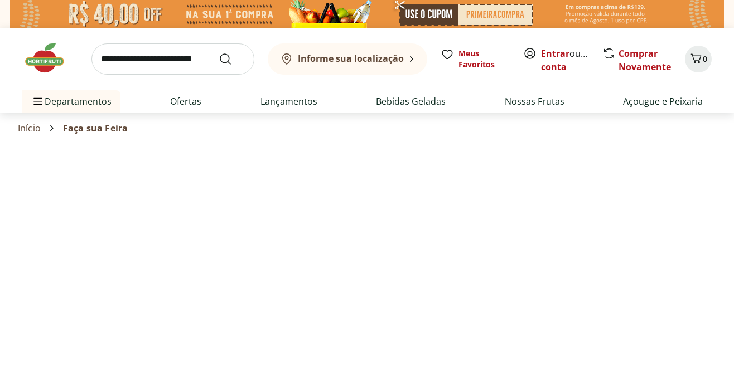
select select "**********"
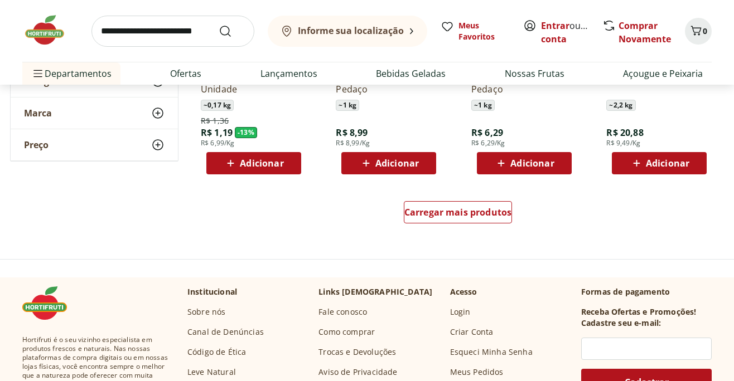
scroll to position [743, 0]
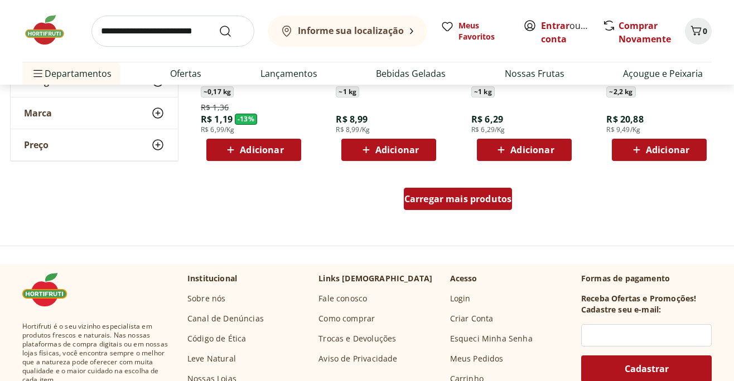
click at [430, 203] on span "Carregar mais produtos" at bounding box center [458, 199] width 108 height 9
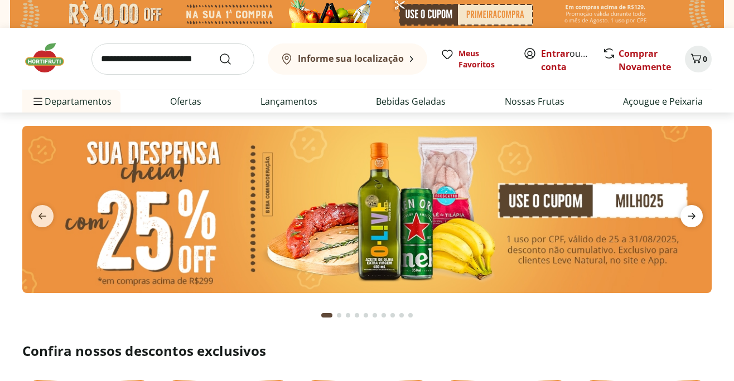
click at [688, 218] on icon "next" at bounding box center [690, 216] width 13 height 13
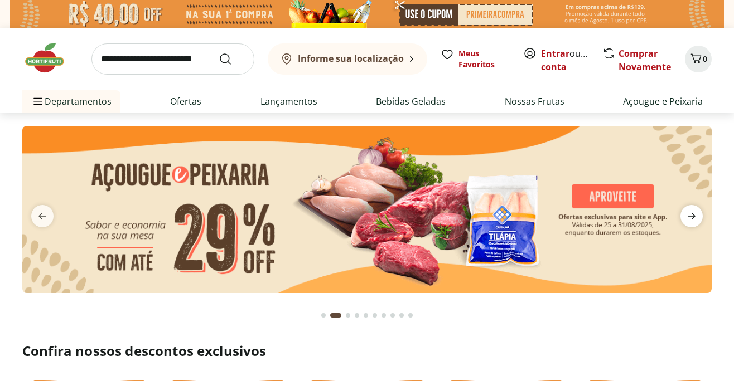
click at [688, 218] on icon "next" at bounding box center [690, 216] width 13 height 13
click at [687, 221] on icon "next" at bounding box center [690, 216] width 13 height 13
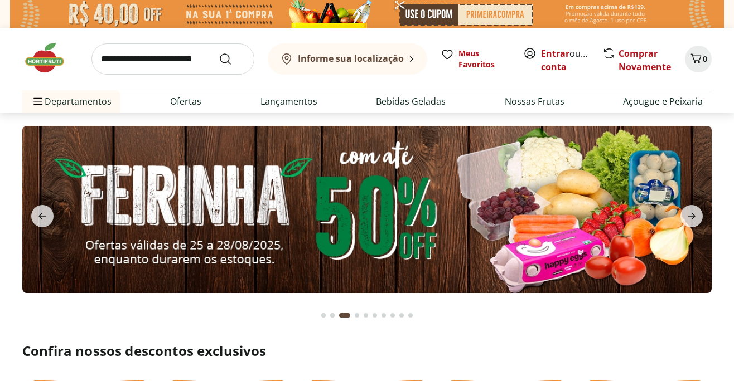
click at [443, 216] on img at bounding box center [366, 209] width 689 height 167
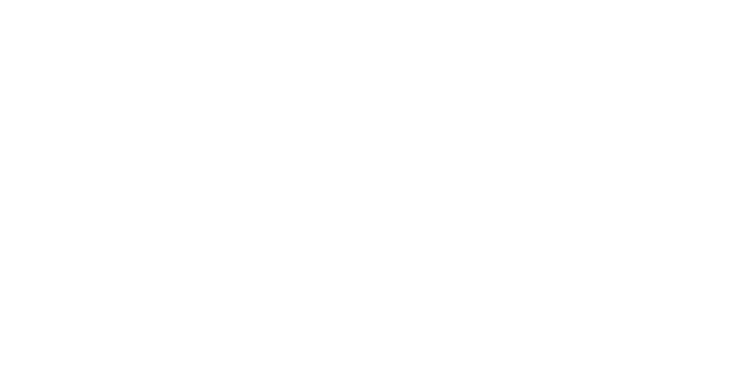
select select "**********"
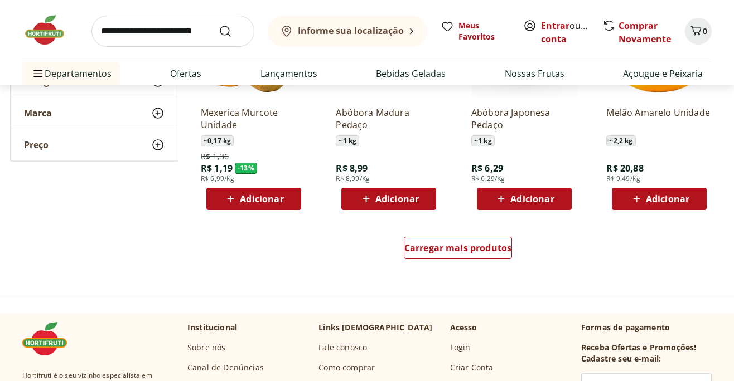
scroll to position [706, 0]
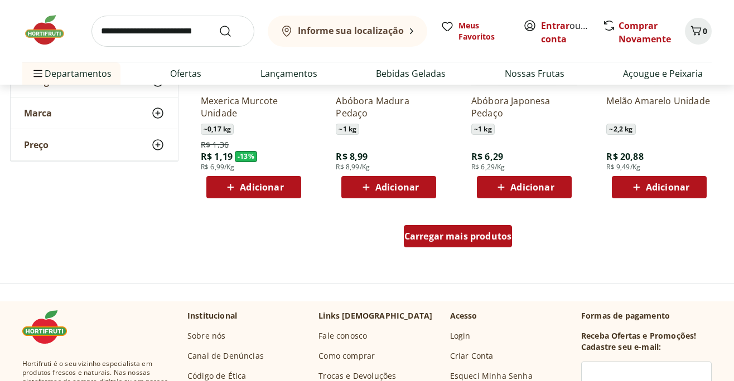
click at [447, 241] on span "Carregar mais produtos" at bounding box center [458, 236] width 108 height 9
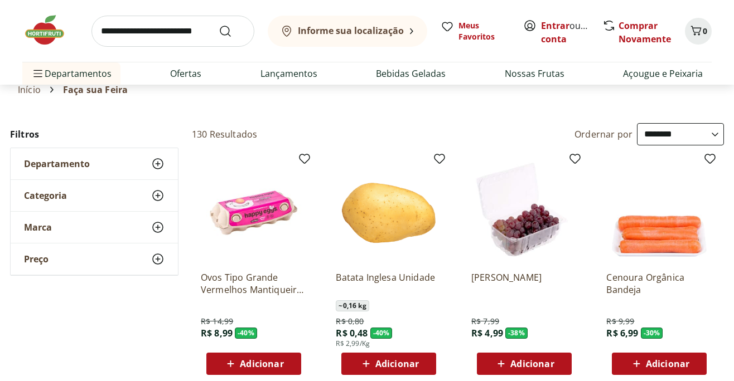
scroll to position [0, 0]
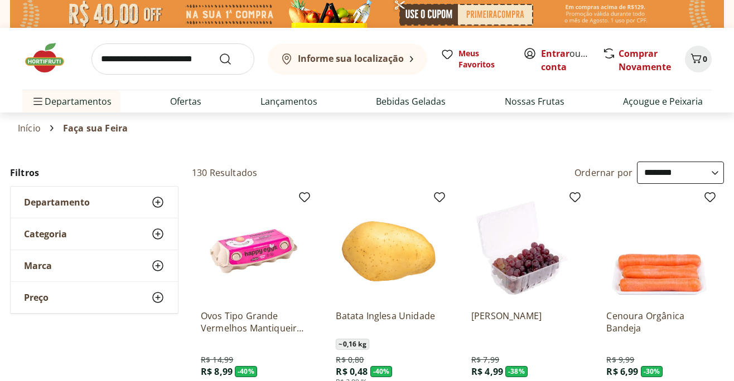
click at [113, 60] on input "search" at bounding box center [172, 58] width 163 height 31
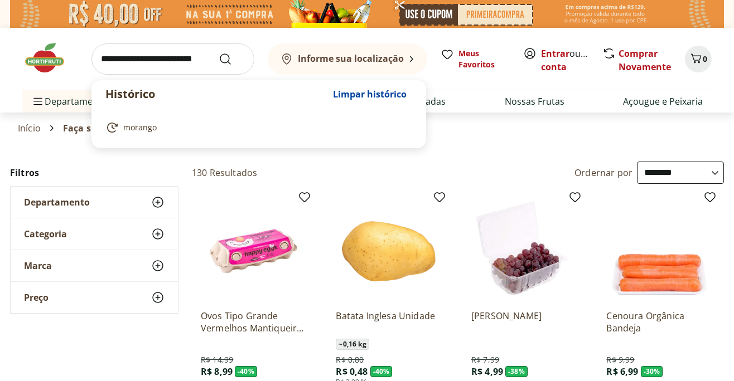
click at [113, 60] on input "search" at bounding box center [172, 58] width 163 height 31
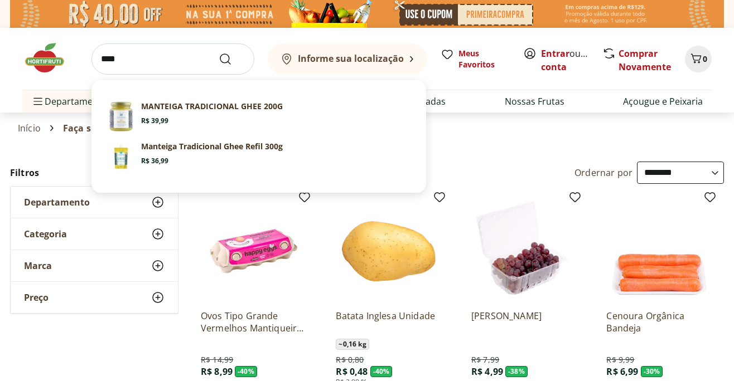
type input "****"
click at [218, 52] on button "Submit Search" at bounding box center [231, 58] width 27 height 13
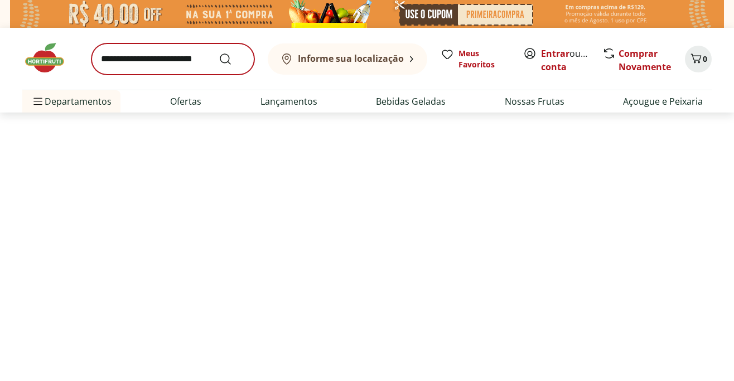
select select "**********"
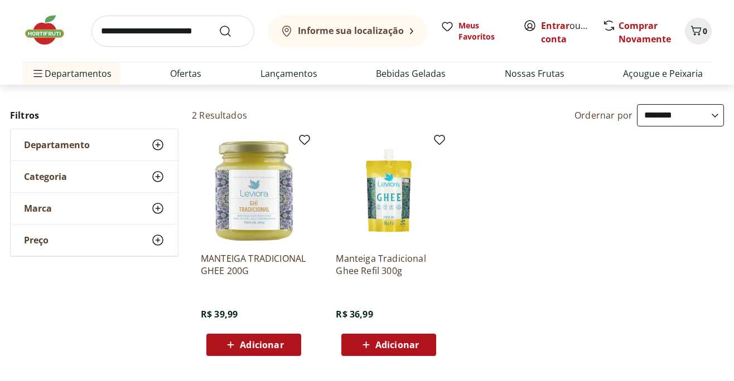
scroll to position [111, 0]
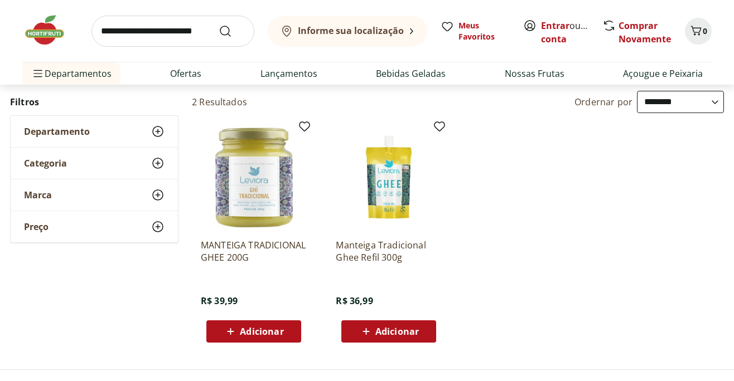
click at [254, 198] on img at bounding box center [254, 177] width 106 height 106
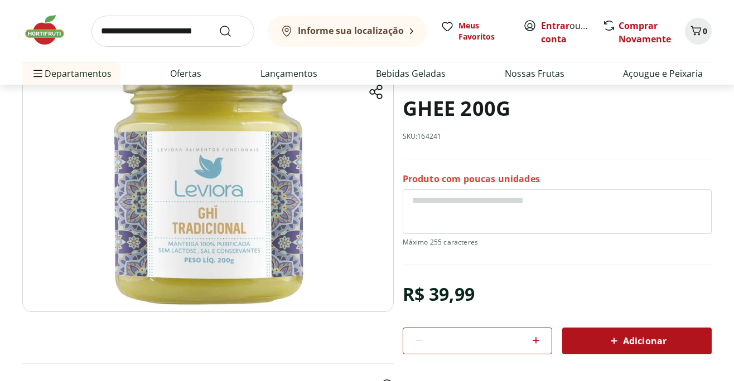
scroll to position [74, 0]
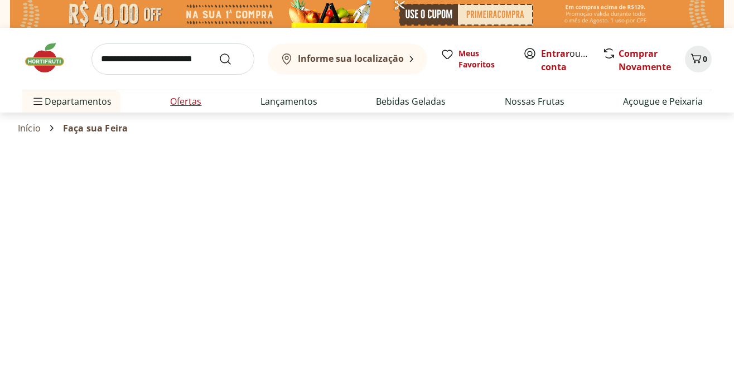
select select "**********"
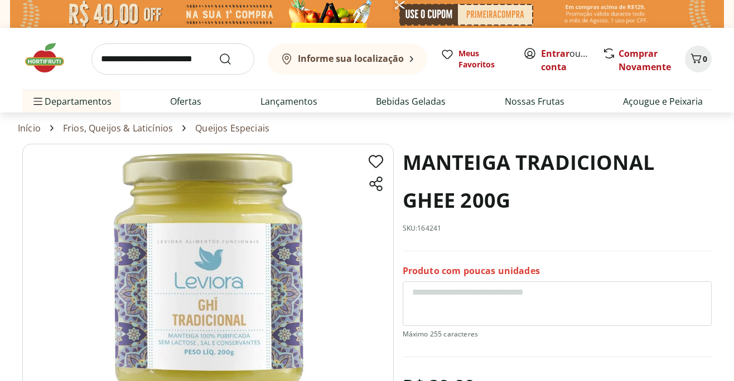
scroll to position [111, 0]
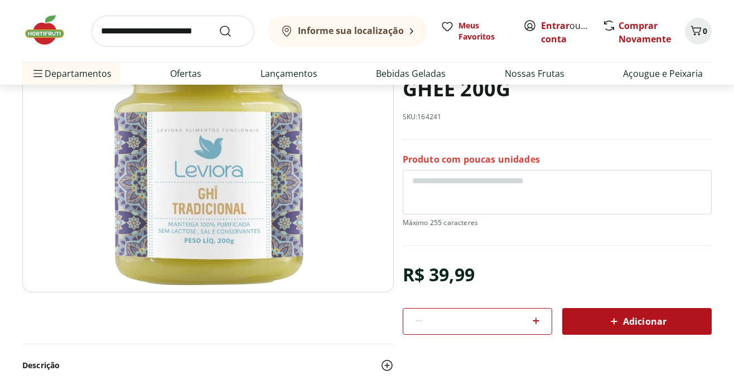
select select "**********"
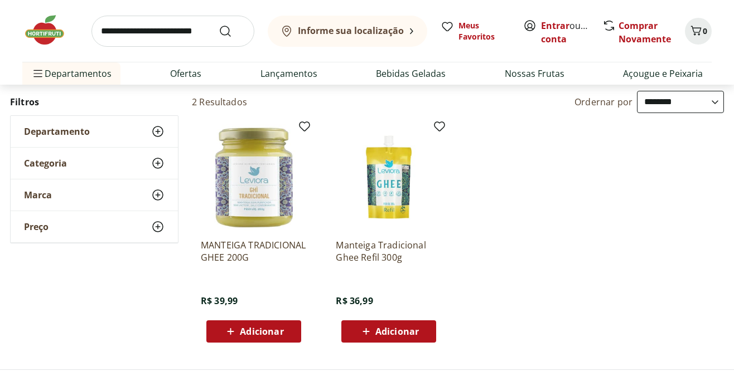
click at [137, 32] on input "search" at bounding box center [172, 31] width 163 height 31
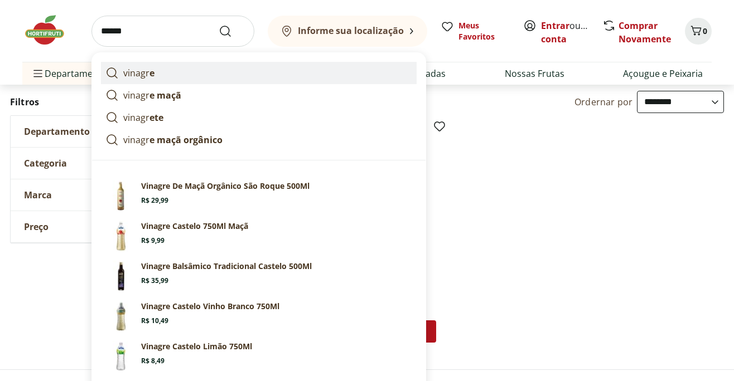
click at [148, 71] on p "vinagr e" at bounding box center [138, 72] width 31 height 13
type input "*******"
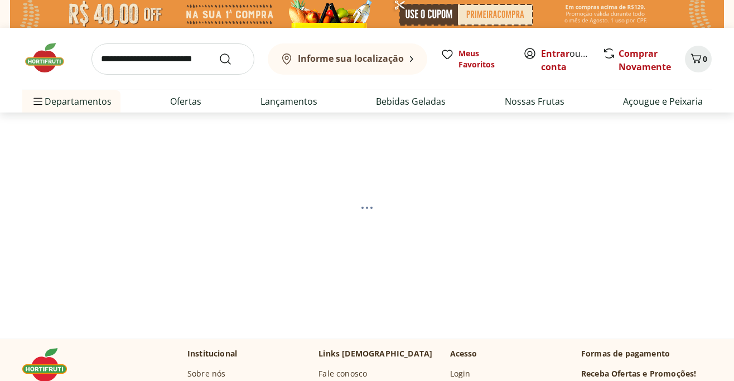
select select "**********"
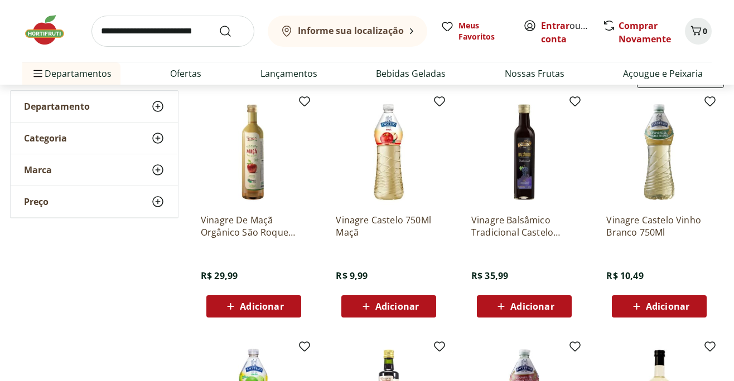
scroll to position [148, 0]
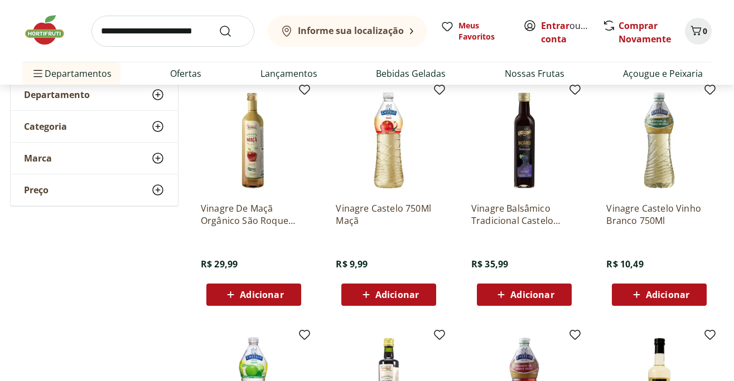
click at [148, 29] on input "search" at bounding box center [172, 31] width 163 height 31
type input "*******"
click at [218, 25] on button "Submit Search" at bounding box center [231, 31] width 27 height 13
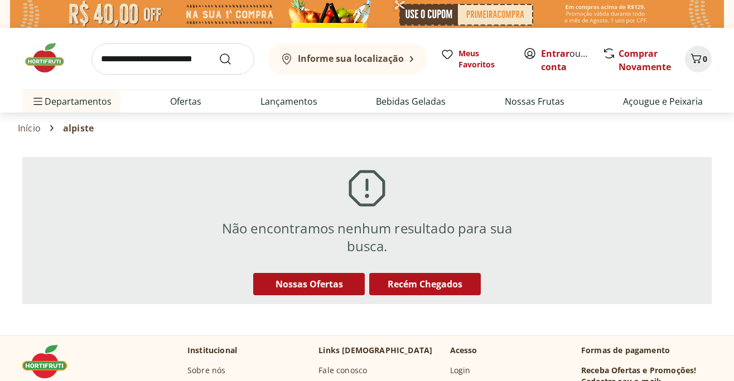
click at [140, 59] on input "search" at bounding box center [172, 58] width 163 height 31
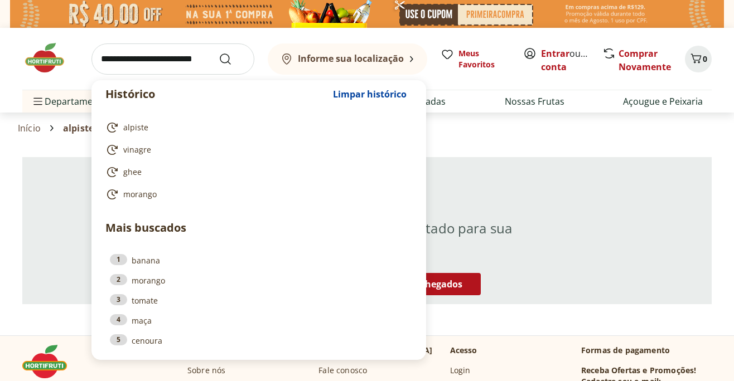
click at [140, 59] on input "search" at bounding box center [172, 58] width 163 height 31
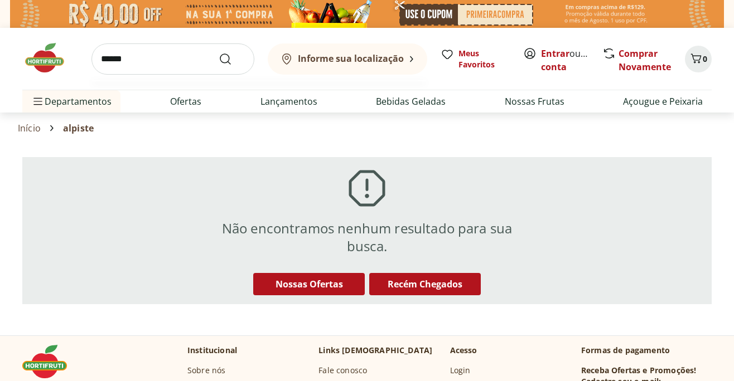
type input "******"
click at [218, 52] on button "Submit Search" at bounding box center [231, 58] width 27 height 13
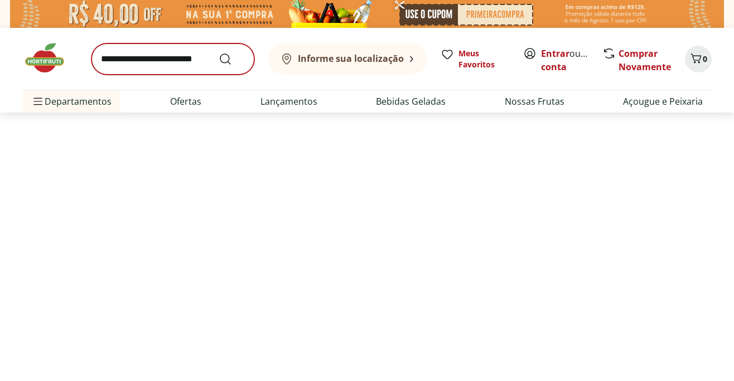
select select "**********"
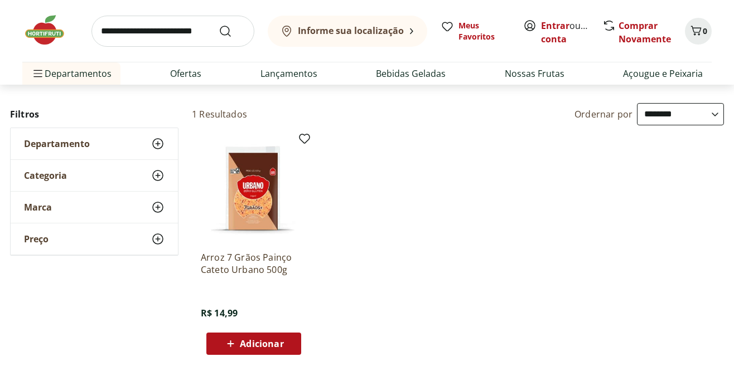
scroll to position [111, 0]
